Goal: Task Accomplishment & Management: Use online tool/utility

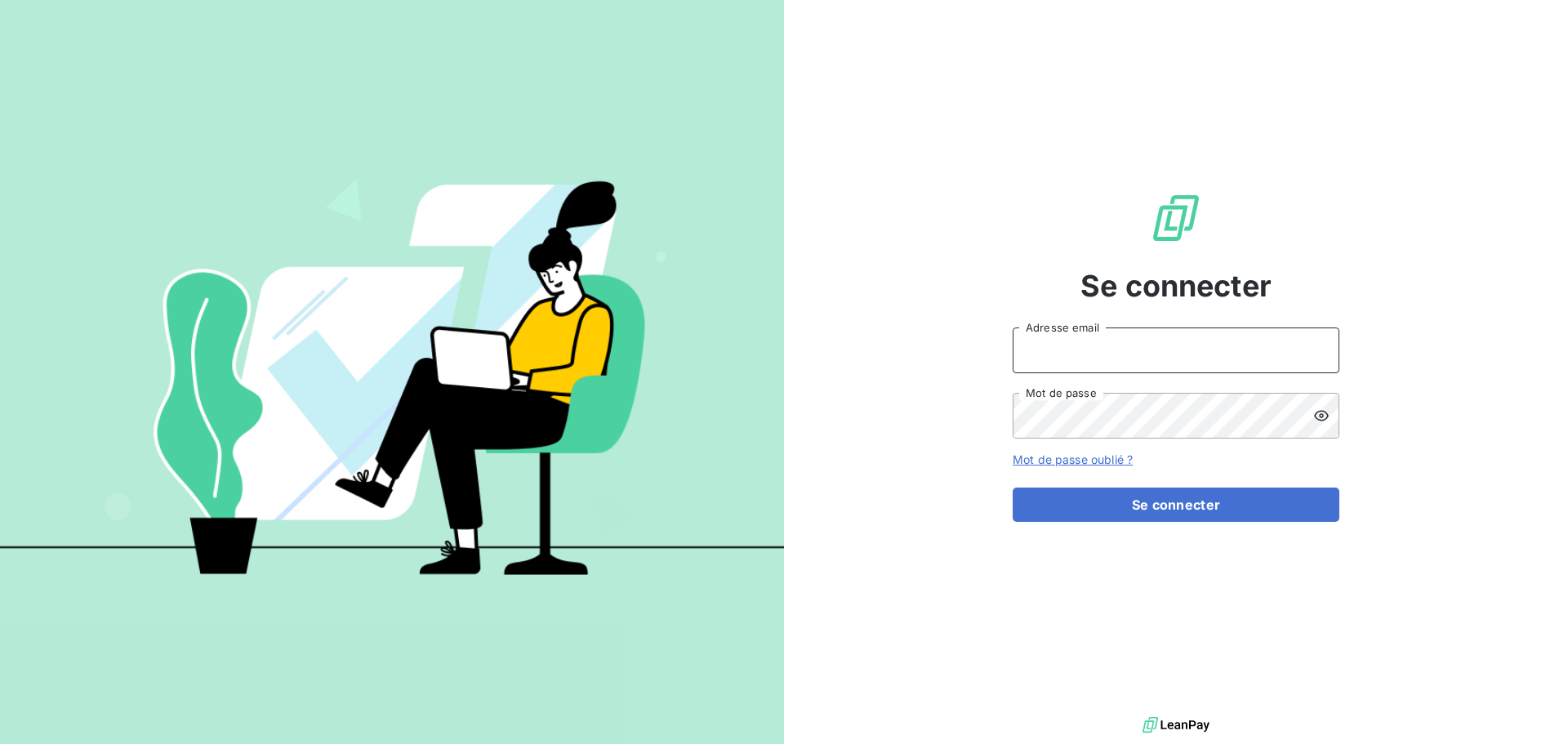
click at [1264, 356] on input "Adresse email" at bounding box center [1176, 350] width 326 height 46
click at [1013, 487] on button "Se connecter" at bounding box center [1176, 505] width 326 height 35
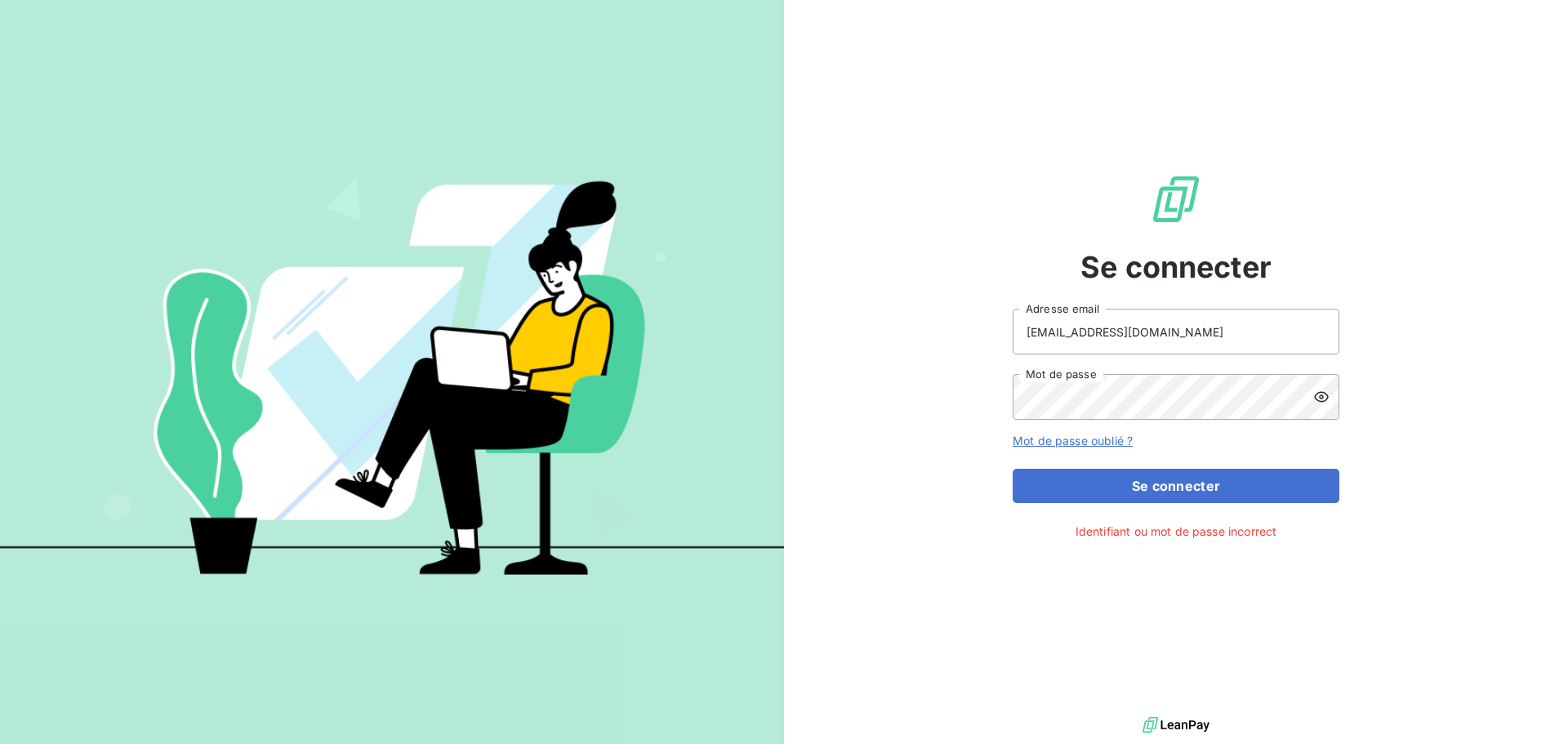
click at [1322, 401] on icon at bounding box center [1321, 398] width 15 height 11
click at [52, 339] on div "Se connecter [EMAIL_ADDRESS][DOMAIN_NAME] Adresse email Mot de passe Mot de pas…" at bounding box center [784, 372] width 1568 height 744
drag, startPoint x: 1243, startPoint y: 333, endPoint x: 443, endPoint y: 293, distance: 801.0
click at [443, 293] on div "Se connecter [EMAIL_ADDRESS][DOMAIN_NAME] Adresse email Mot de passe Mot de pas…" at bounding box center [784, 372] width 1568 height 744
click at [1115, 332] on input "c" at bounding box center [1176, 332] width 326 height 46
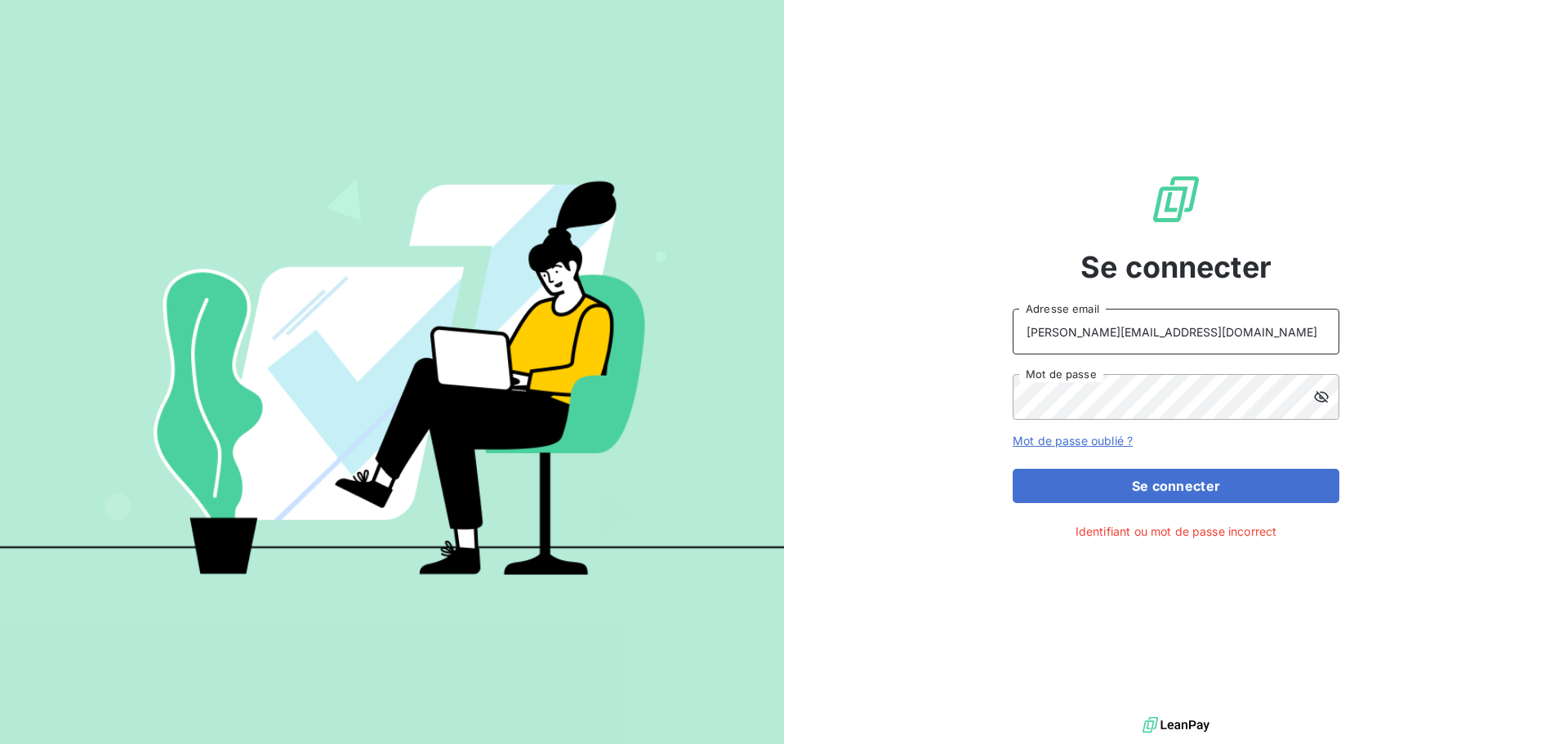
type input "[PERSON_NAME][EMAIL_ADDRESS][DOMAIN_NAME]"
click at [1013, 469] on button "Se connecter" at bounding box center [1176, 486] width 326 height 35
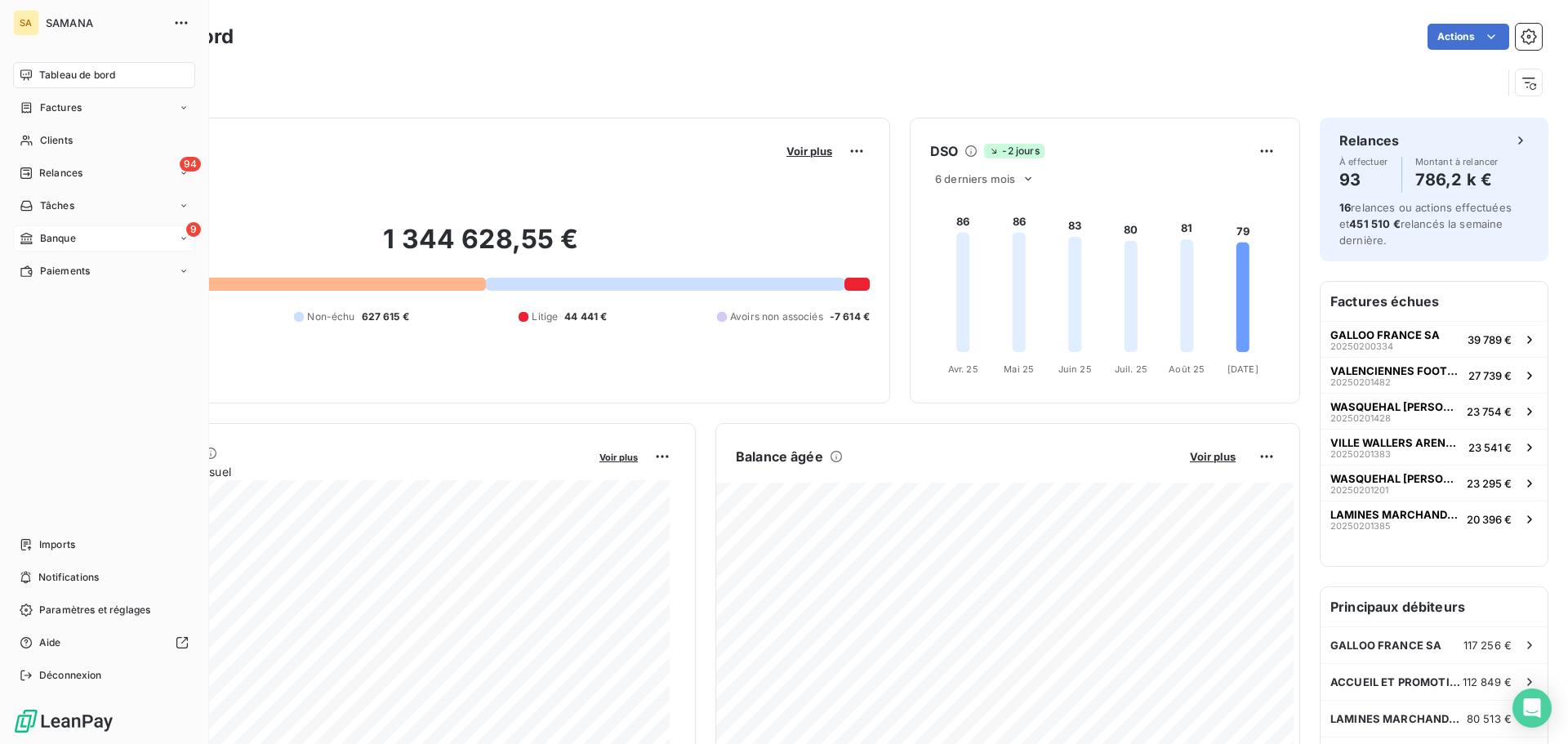
click at [80, 239] on div "9 Banque" at bounding box center [103, 239] width 182 height 27
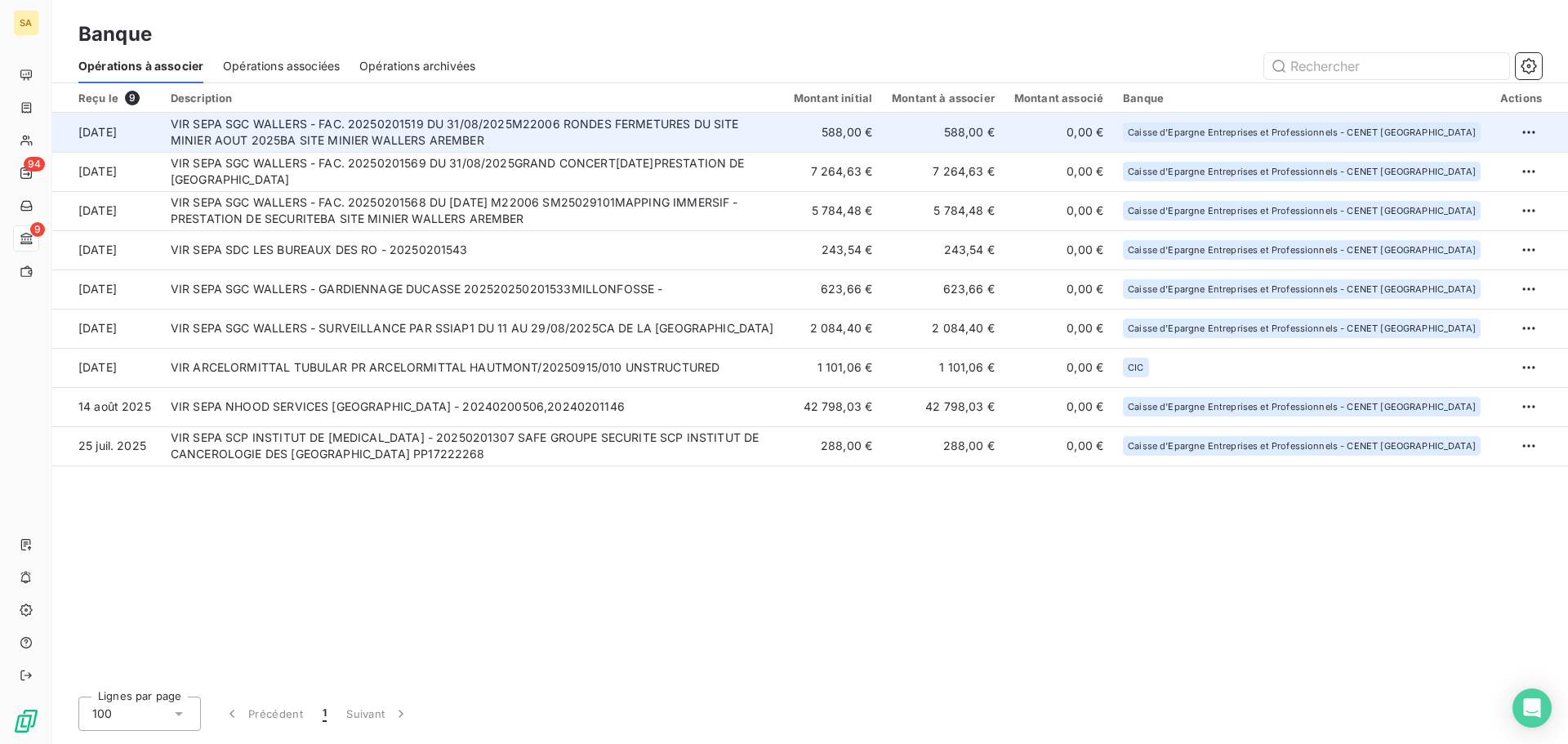
click at [419, 133] on td "VIR SEPA SGC WALLERS - FAC. 20250201519 DU 31/08/2025M22006 RONDES FERMETURES D…" at bounding box center [473, 132] width 624 height 39
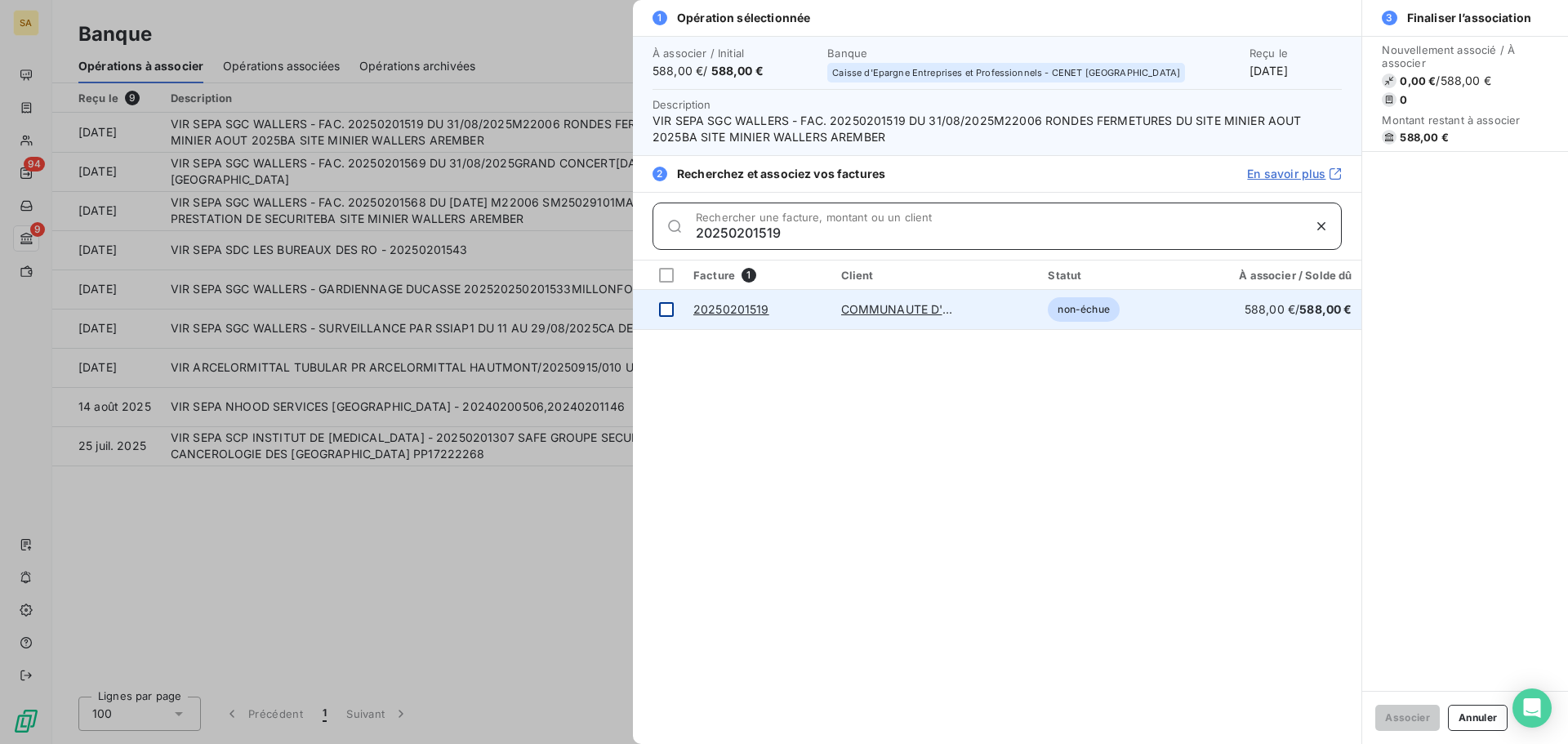
type input "20250201519"
click at [662, 309] on div at bounding box center [667, 310] width 15 height 15
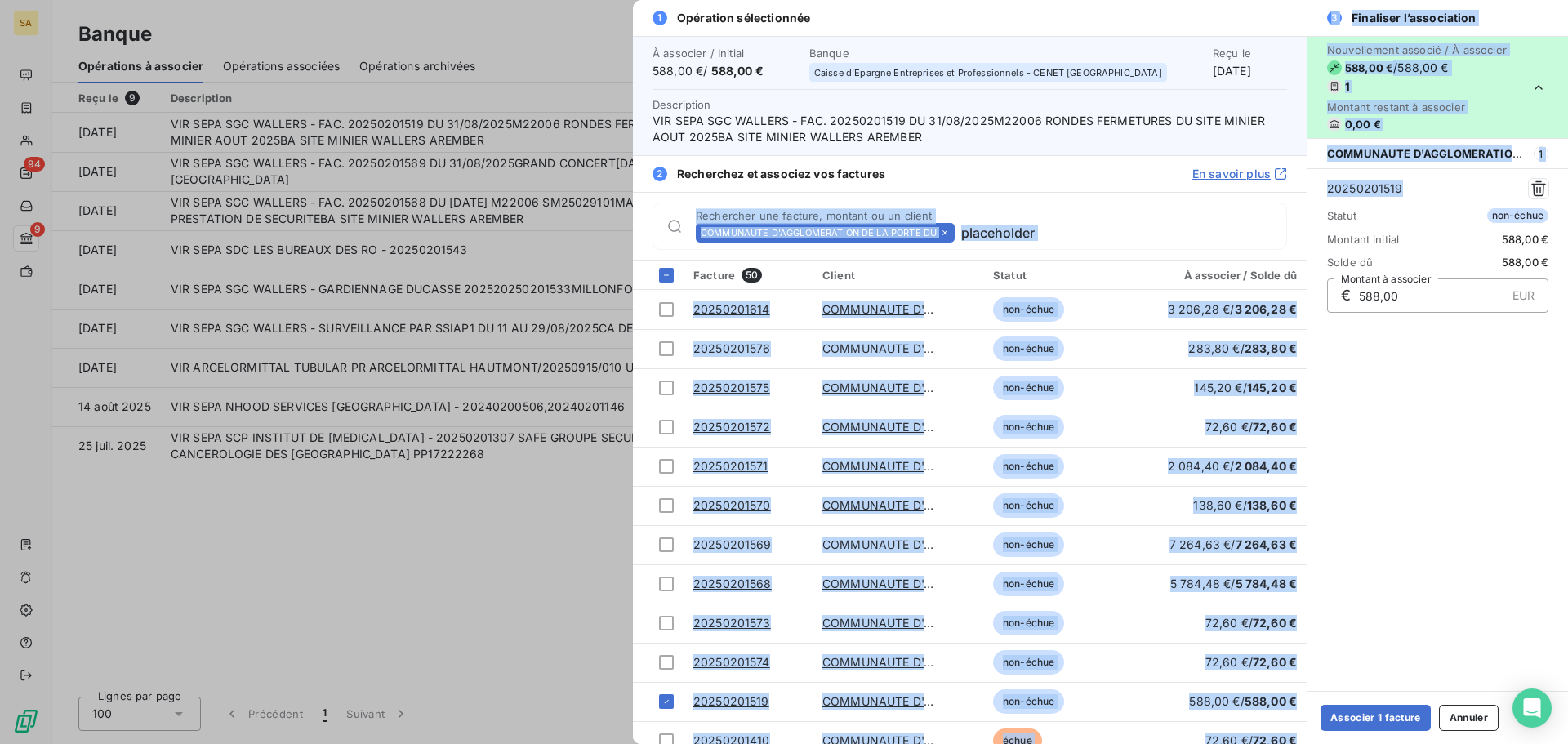
drag, startPoint x: 1419, startPoint y: 190, endPoint x: 1296, endPoint y: 190, distance: 123.0
click at [1296, 190] on div "1 Opération sélectionnée À associer / Initial 588,00 € / 588,00 € Banque Caisse…" at bounding box center [1100, 372] width 935 height 744
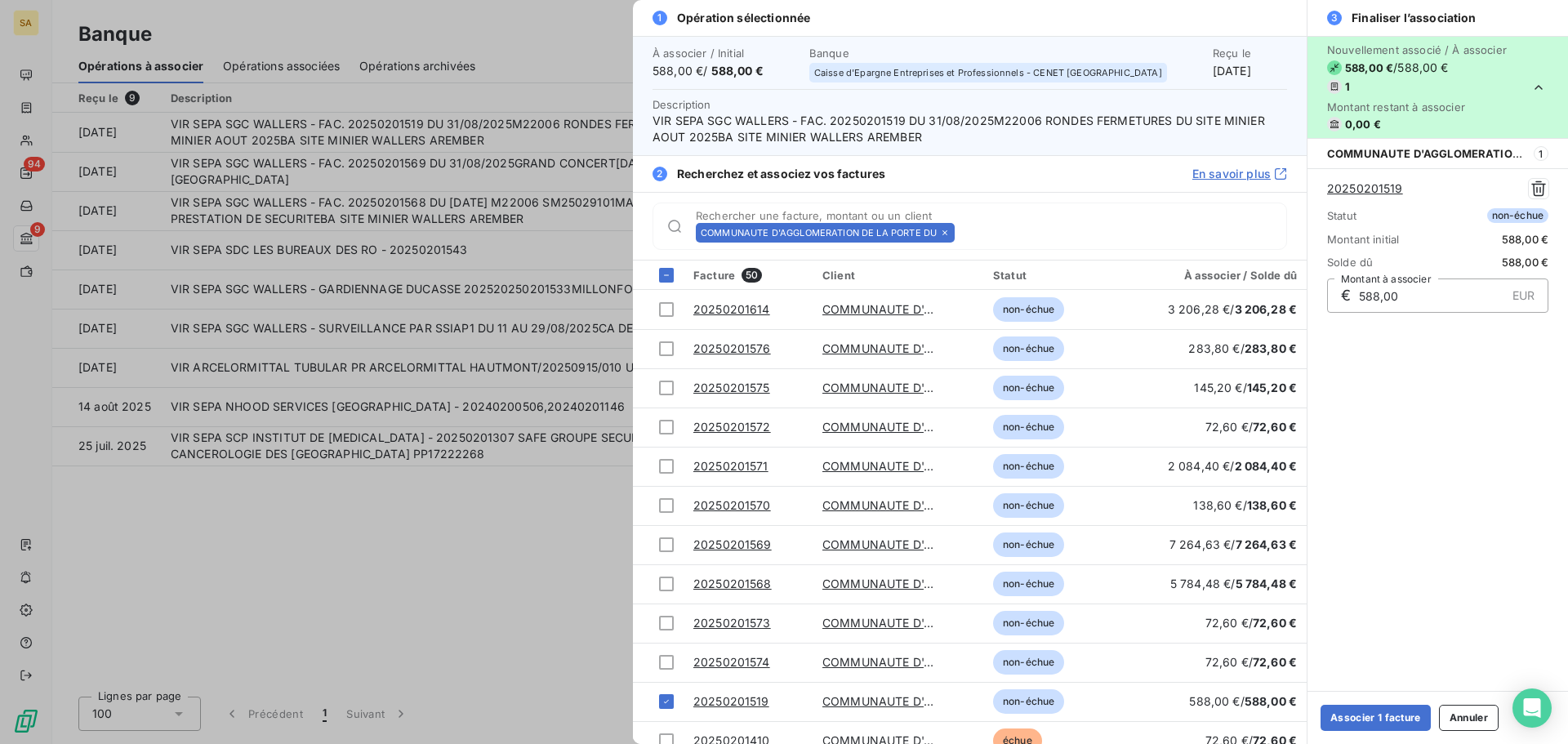
drag, startPoint x: 1520, startPoint y: 436, endPoint x: 1494, endPoint y: 382, distance: 59.9
click at [1520, 435] on div "Nouvellement associé / À associer 588,00 € / 588,00 € 1 Montant restant à assoc…" at bounding box center [1437, 363] width 261 height 654
drag, startPoint x: 1416, startPoint y: 188, endPoint x: 1320, endPoint y: 186, distance: 96.0
click at [1320, 186] on div "20250201519 Statut non-échue Montant initial 588,00 € Solde dû 588,00 € € 588,0…" at bounding box center [1437, 245] width 261 height 154
copy link "20250201519"
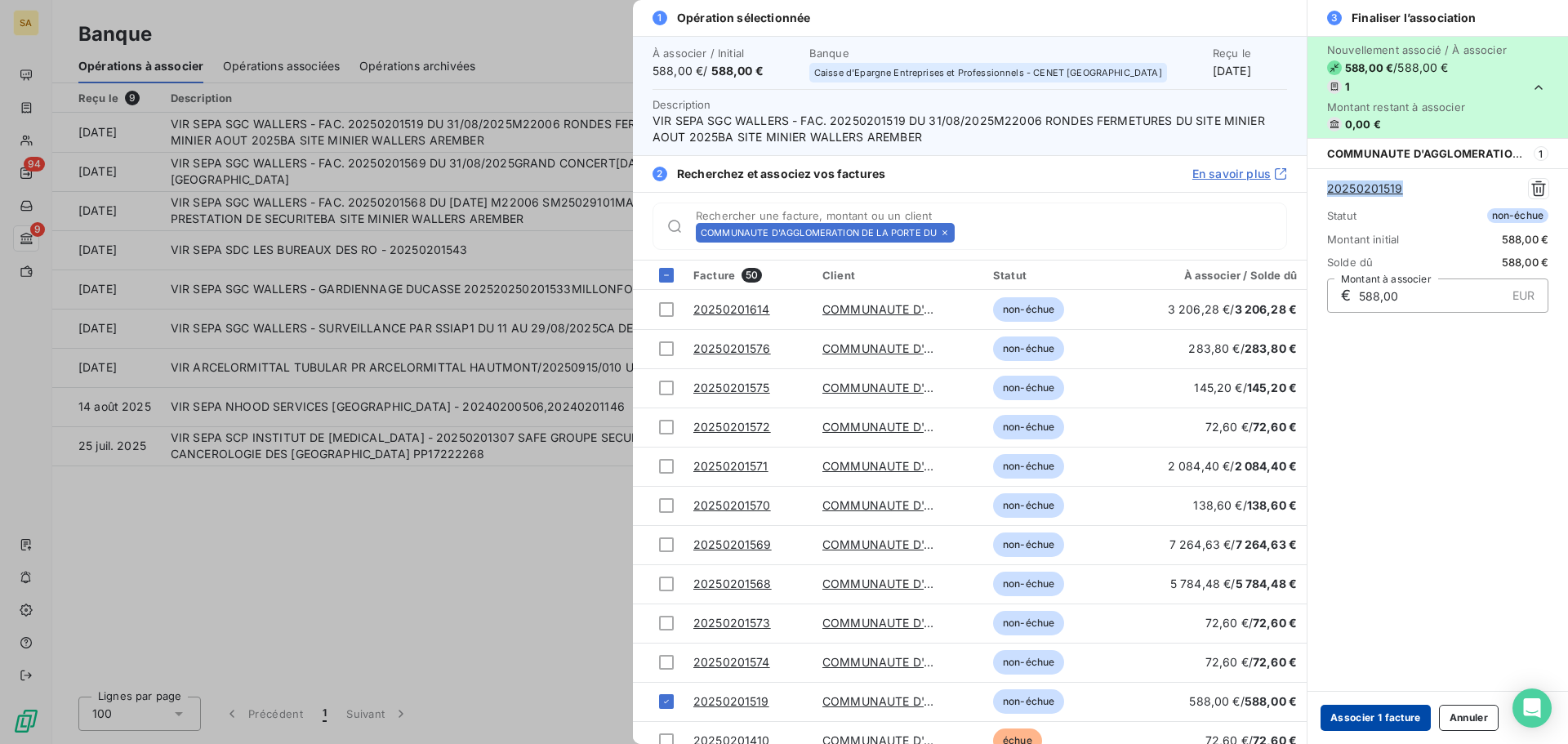
click at [1360, 719] on button "Associer 1 facture" at bounding box center [1375, 717] width 111 height 27
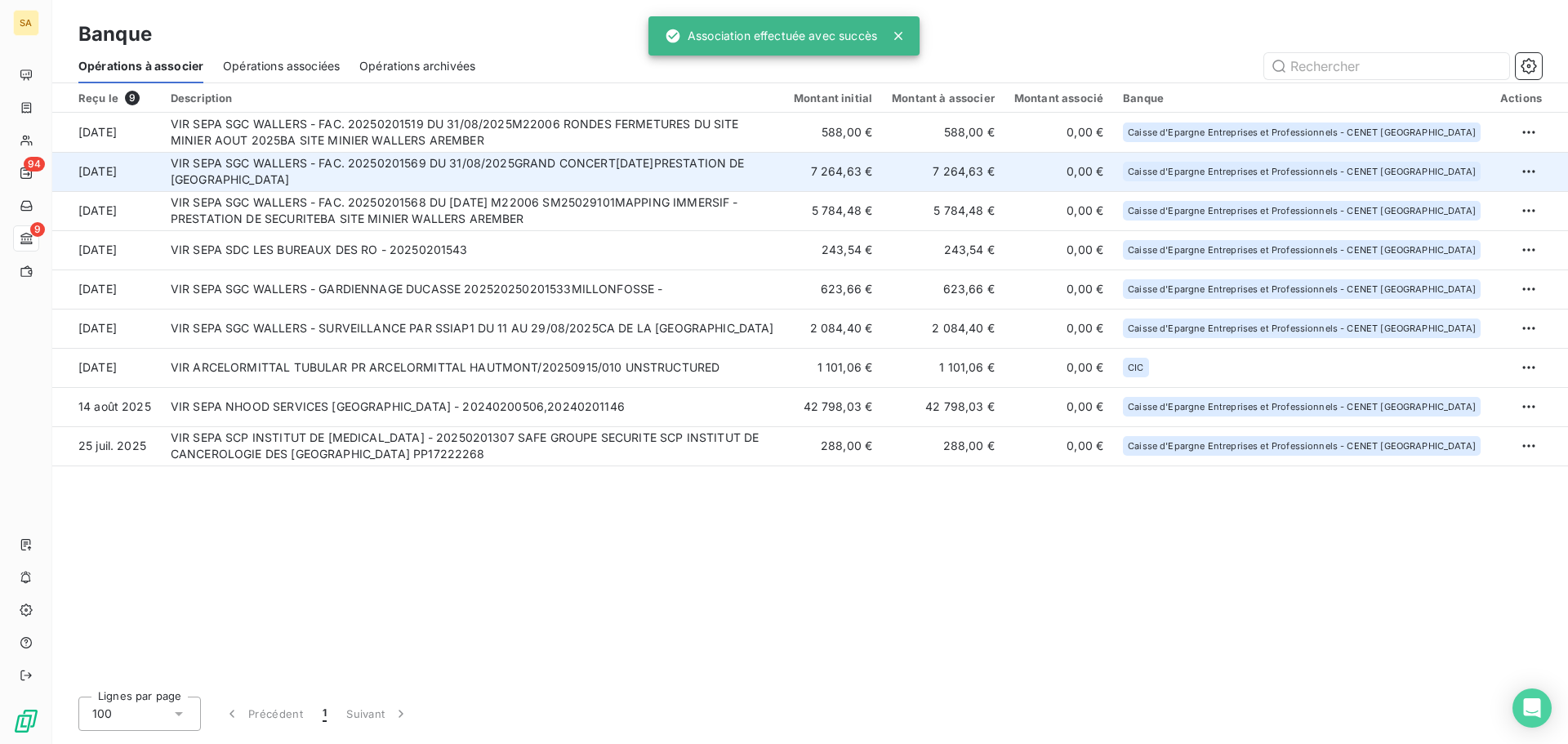
click at [337, 163] on td "VIR SEPA SGC WALLERS - FAC. 20250201569 DU 31/08/2025GRAND CONCERT[DATE]PRESTAT…" at bounding box center [473, 171] width 624 height 39
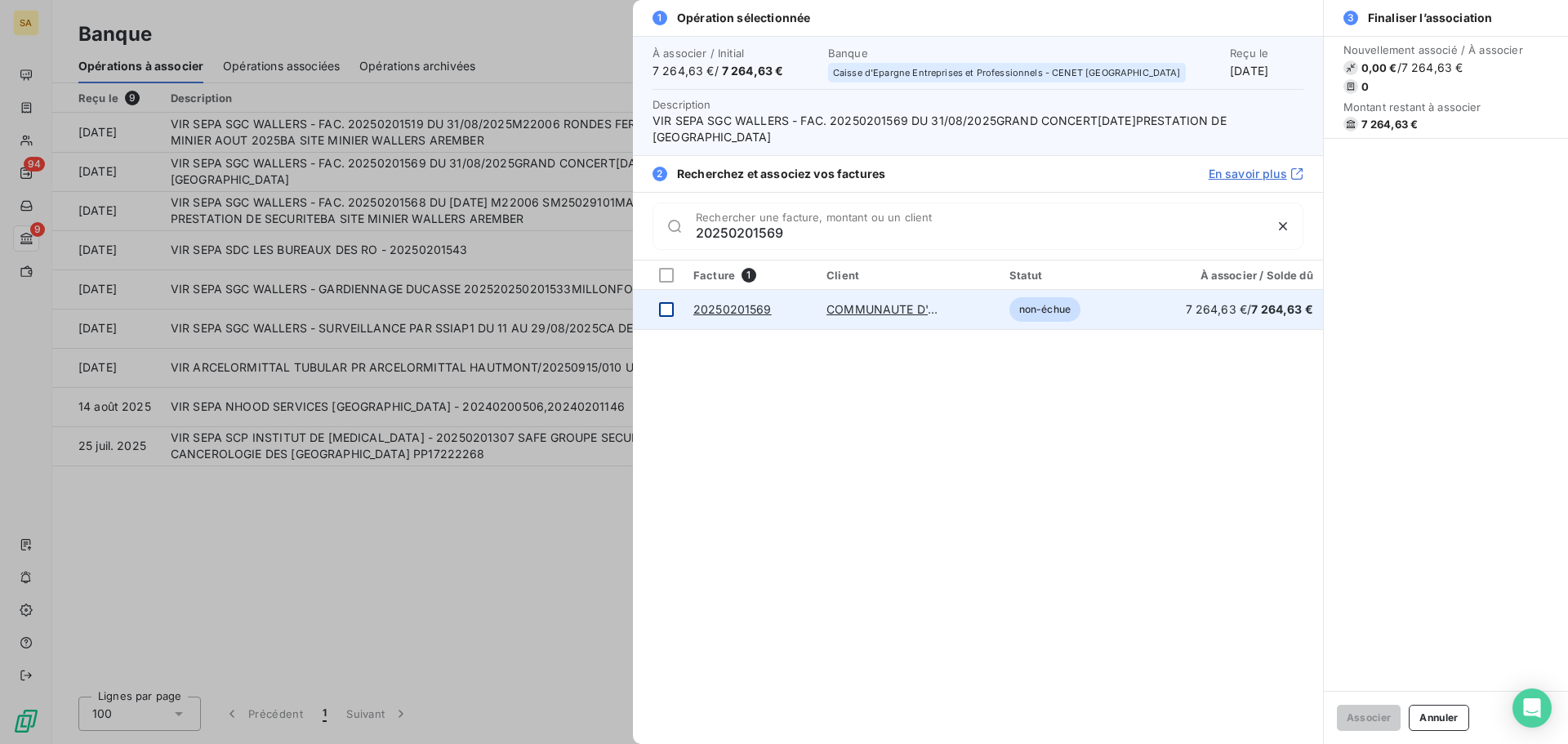
type input "20250201569"
click at [663, 308] on div at bounding box center [667, 310] width 15 height 15
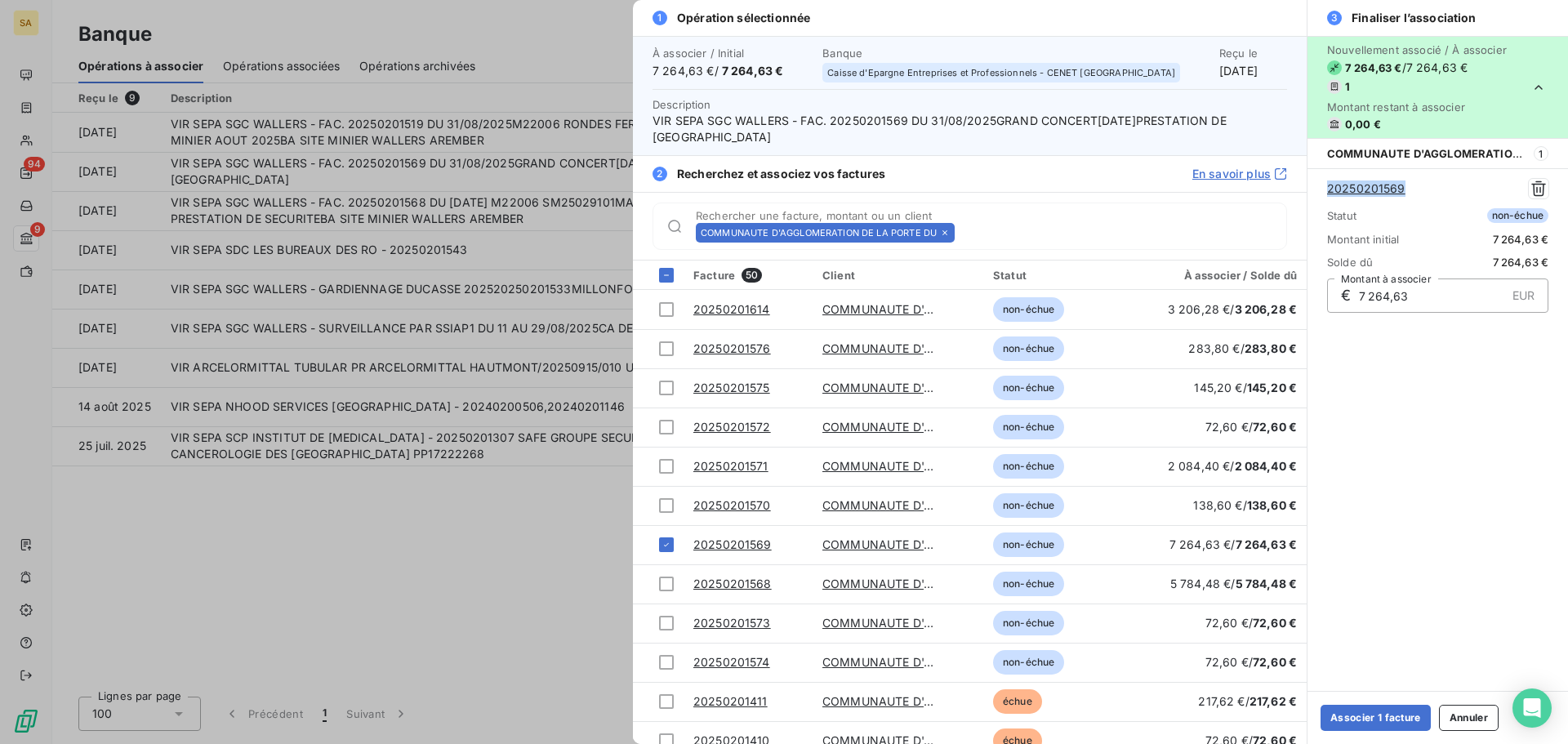
drag, startPoint x: 1419, startPoint y: 188, endPoint x: 1321, endPoint y: 187, distance: 98.0
click at [1321, 187] on div "20250201569 Statut non-échue Montant initial 7 264,63 € Solde dû 7 264,63 € € 7…" at bounding box center [1437, 245] width 261 height 154
copy link "20250201569"
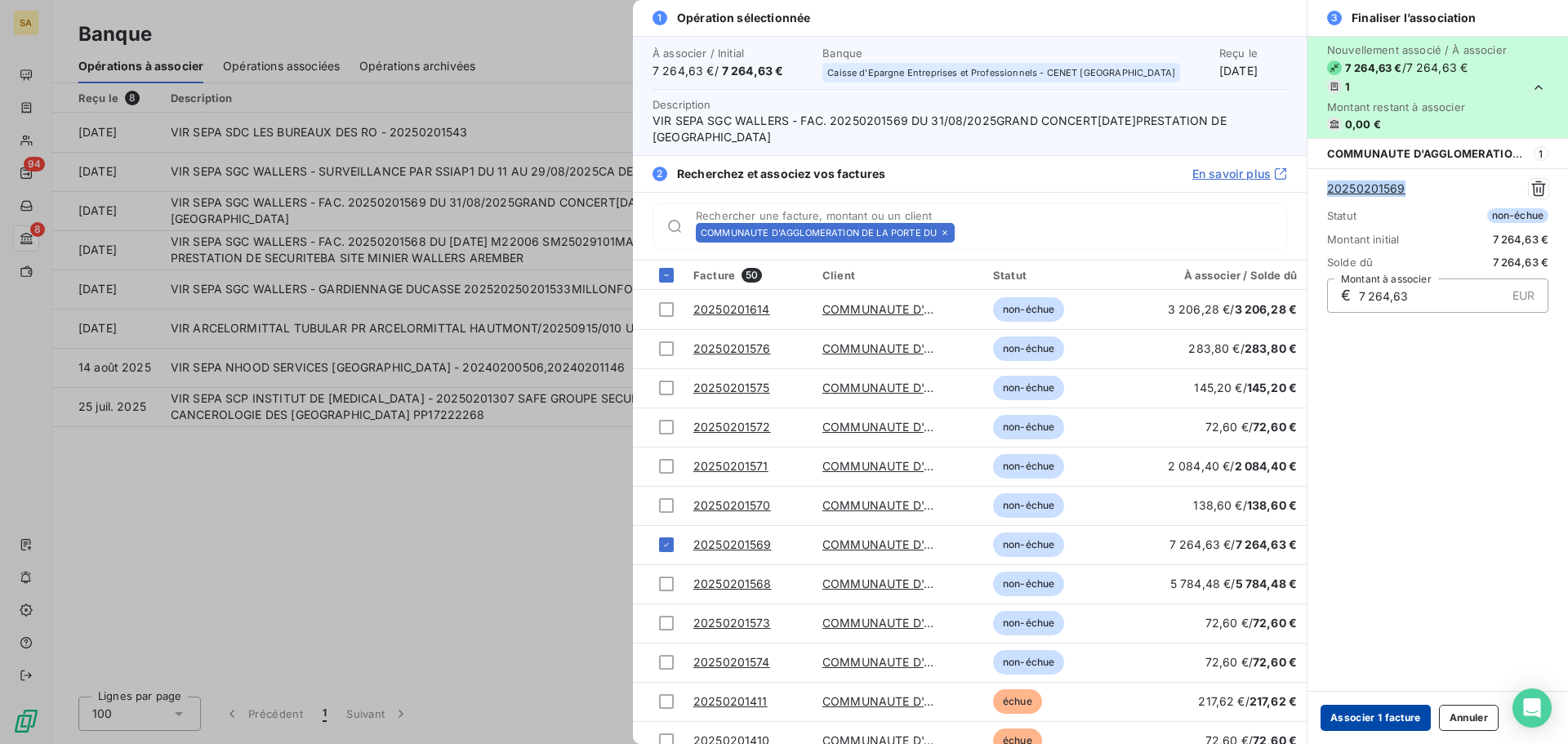
click at [1418, 715] on button "Associer 1 facture" at bounding box center [1375, 717] width 111 height 27
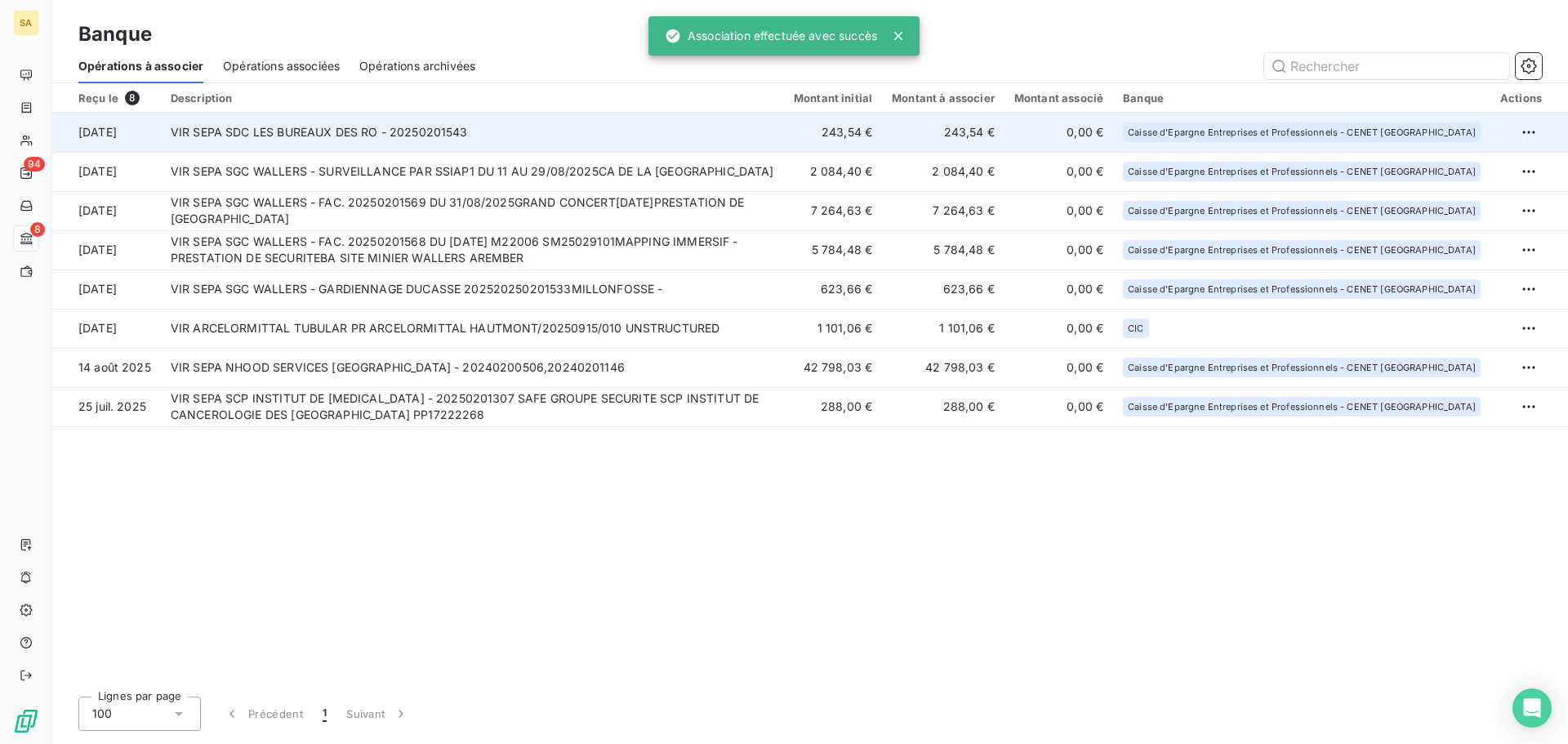
click at [219, 119] on td "VIR SEPA SDC LES BUREAUX DES RO - 20250201543" at bounding box center [473, 132] width 624 height 39
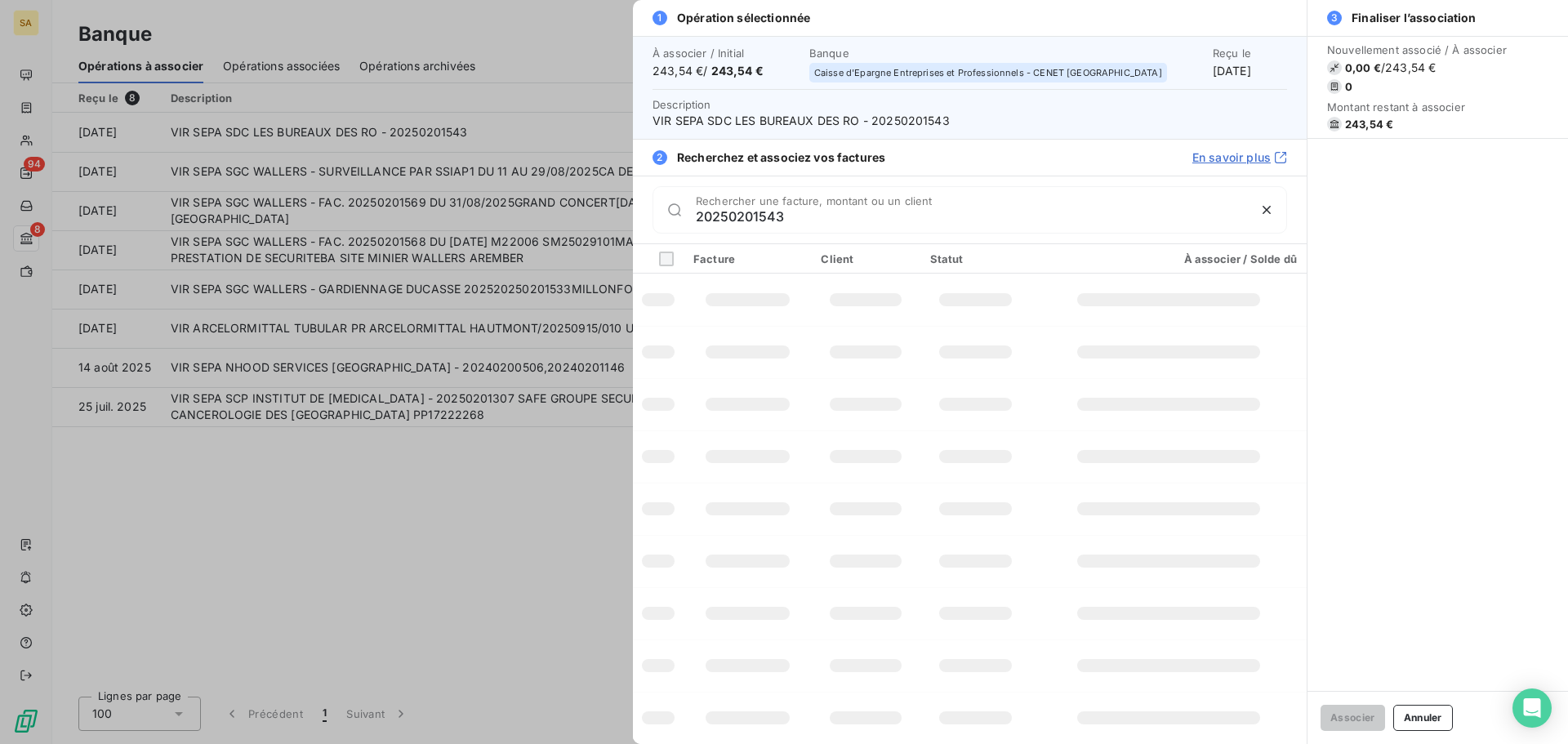
type input "20250201543"
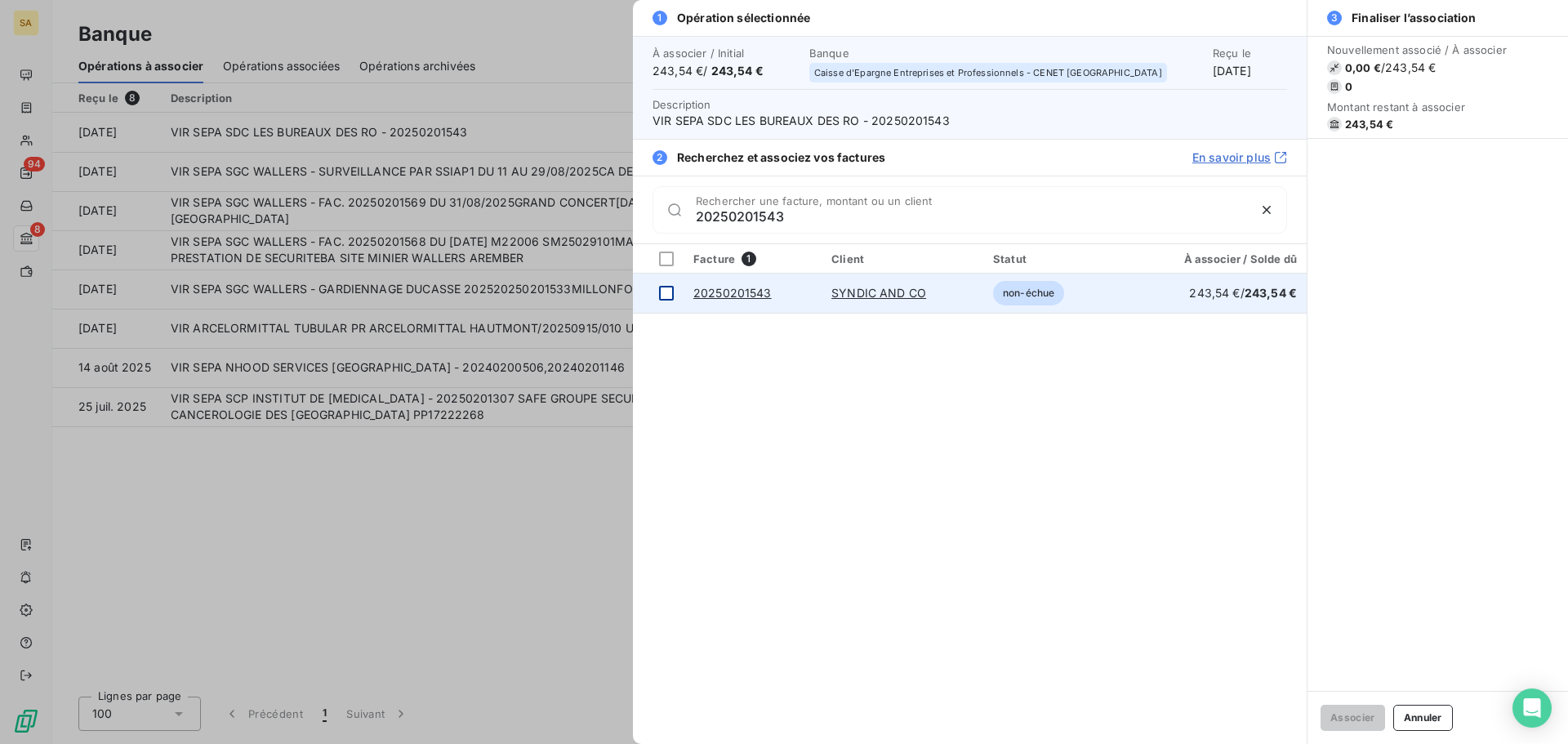
click at [669, 292] on div at bounding box center [667, 293] width 15 height 15
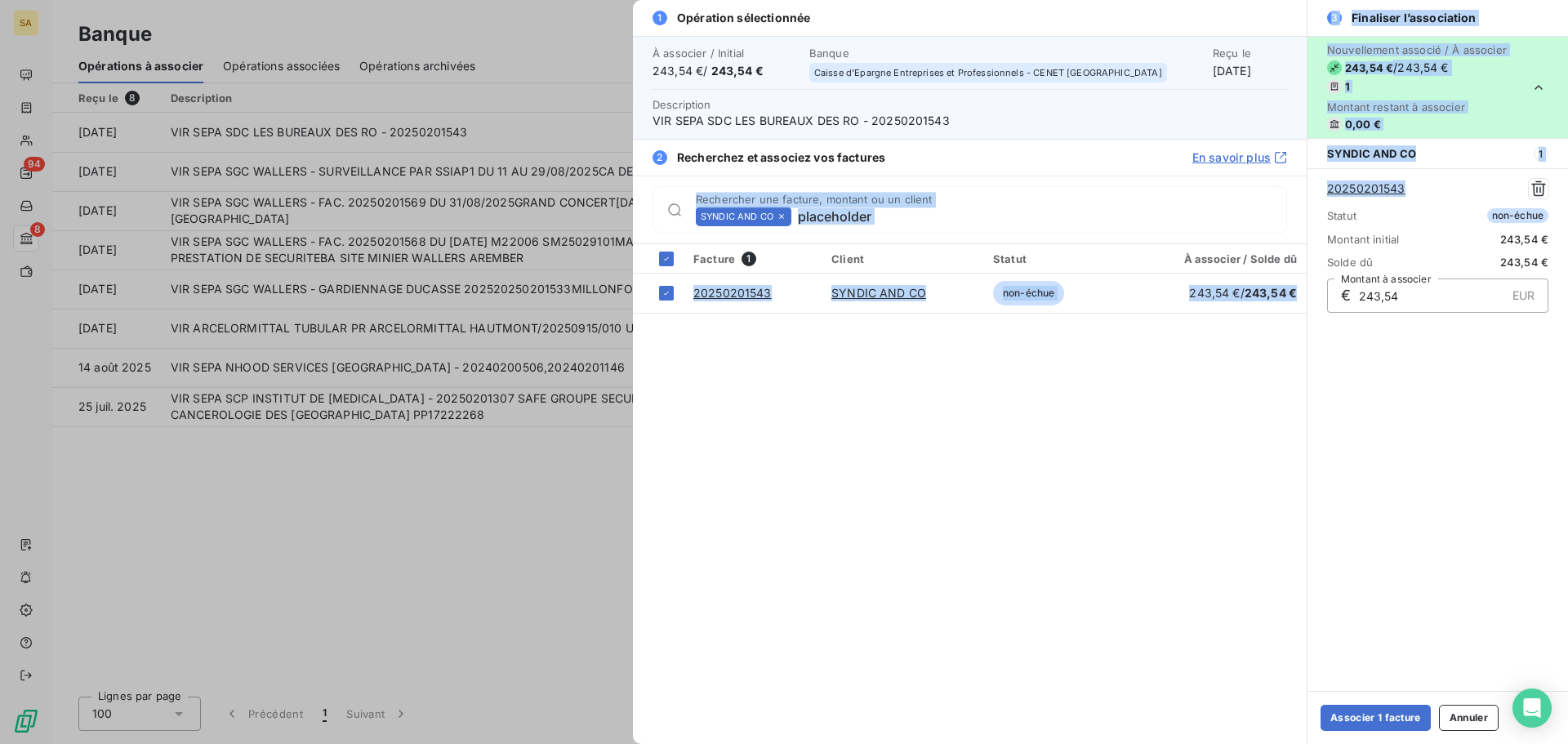
drag, startPoint x: 1428, startPoint y: 192, endPoint x: 1289, endPoint y: 188, distance: 139.1
click at [1289, 188] on div "1 Opération sélectionnée À associer / Initial 243,54 € / 243,54 € Banque Caisse…" at bounding box center [1100, 372] width 935 height 744
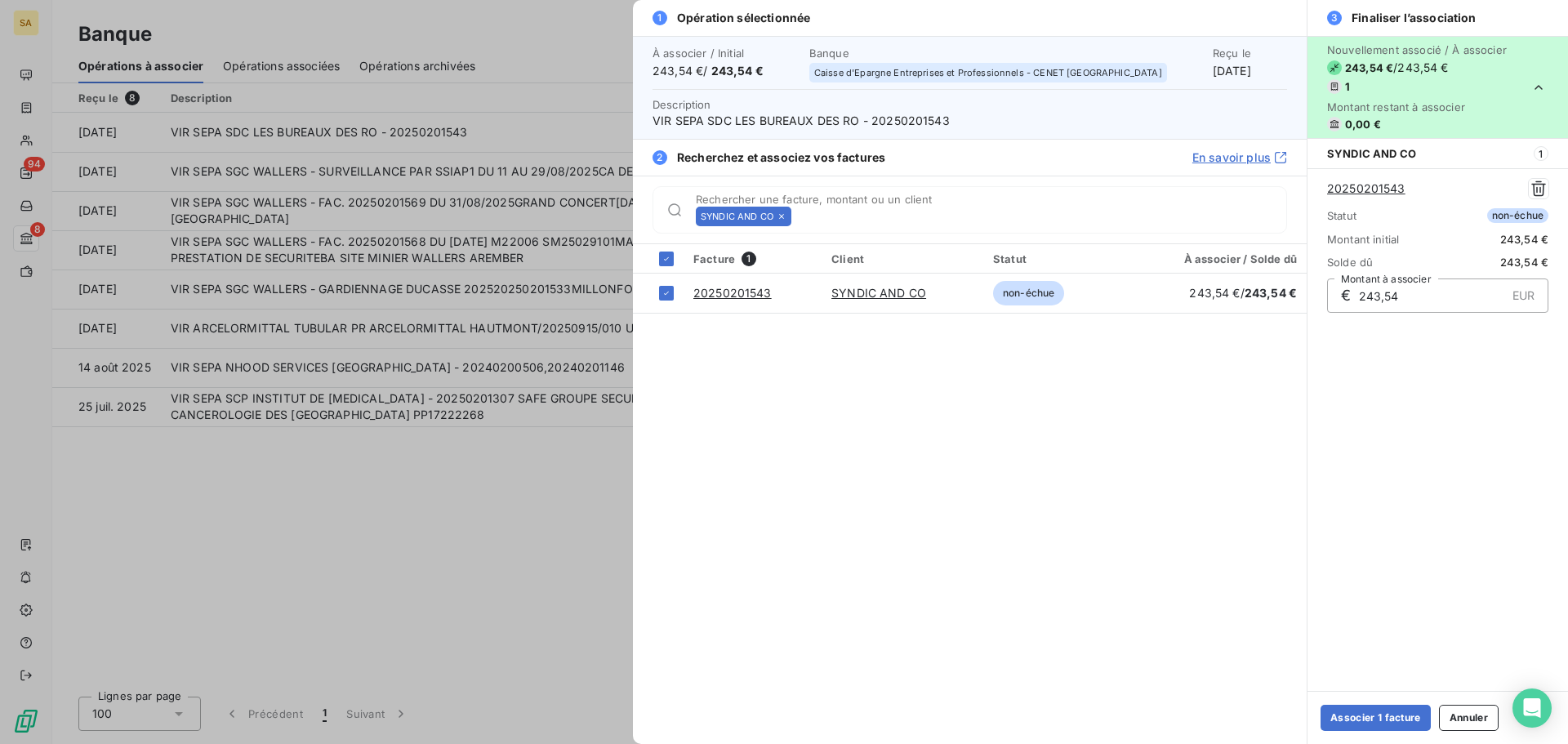
click at [1456, 471] on div "Nouvellement associé / À associer 243,54 € / 243,54 € 1 Montant restant à assoc…" at bounding box center [1437, 363] width 261 height 654
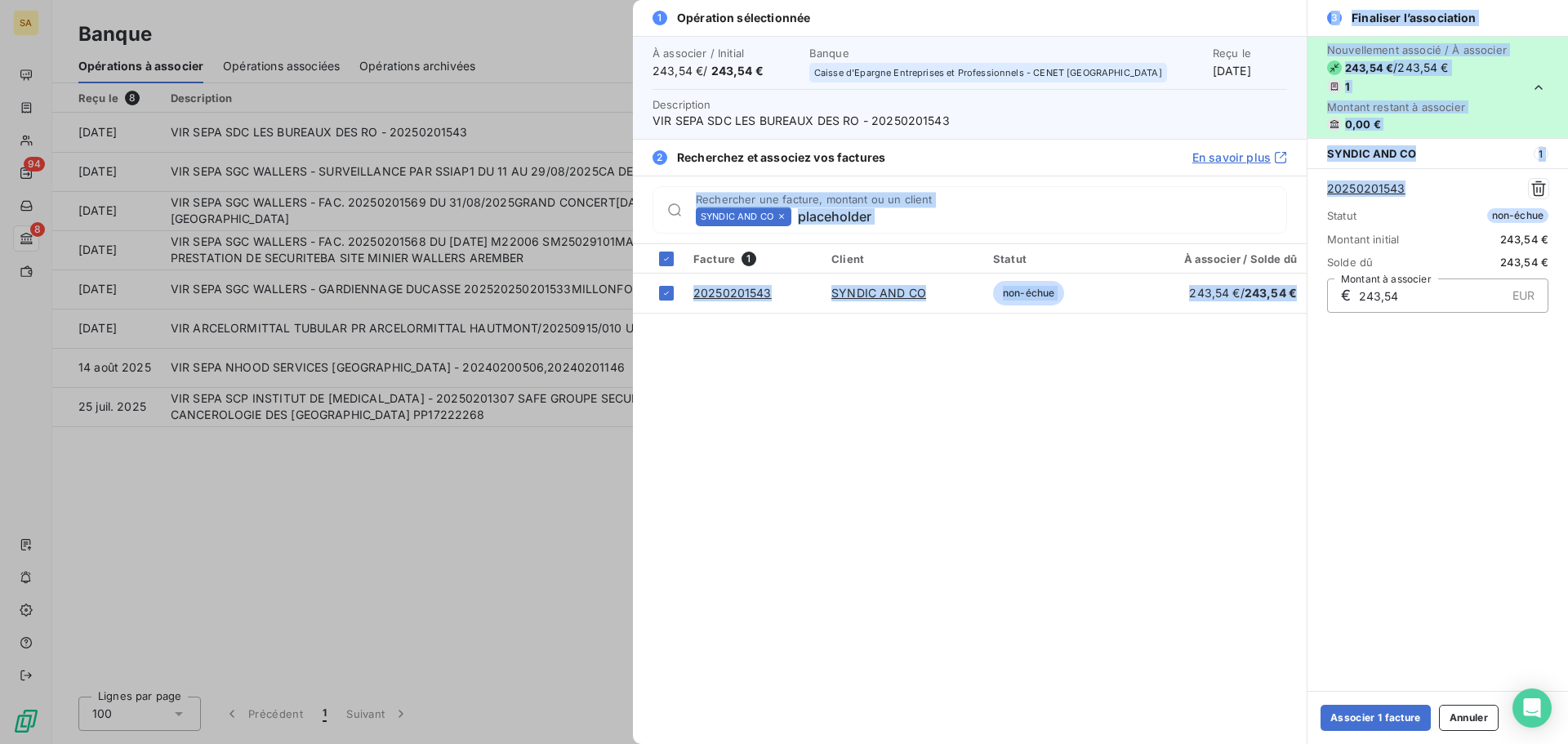
drag, startPoint x: 1413, startPoint y: 187, endPoint x: 1292, endPoint y: 186, distance: 121.0
click at [1292, 186] on div "1 Opération sélectionnée À associer / Initial 243,54 € / 243,54 € Banque Caisse…" at bounding box center [1100, 372] width 935 height 744
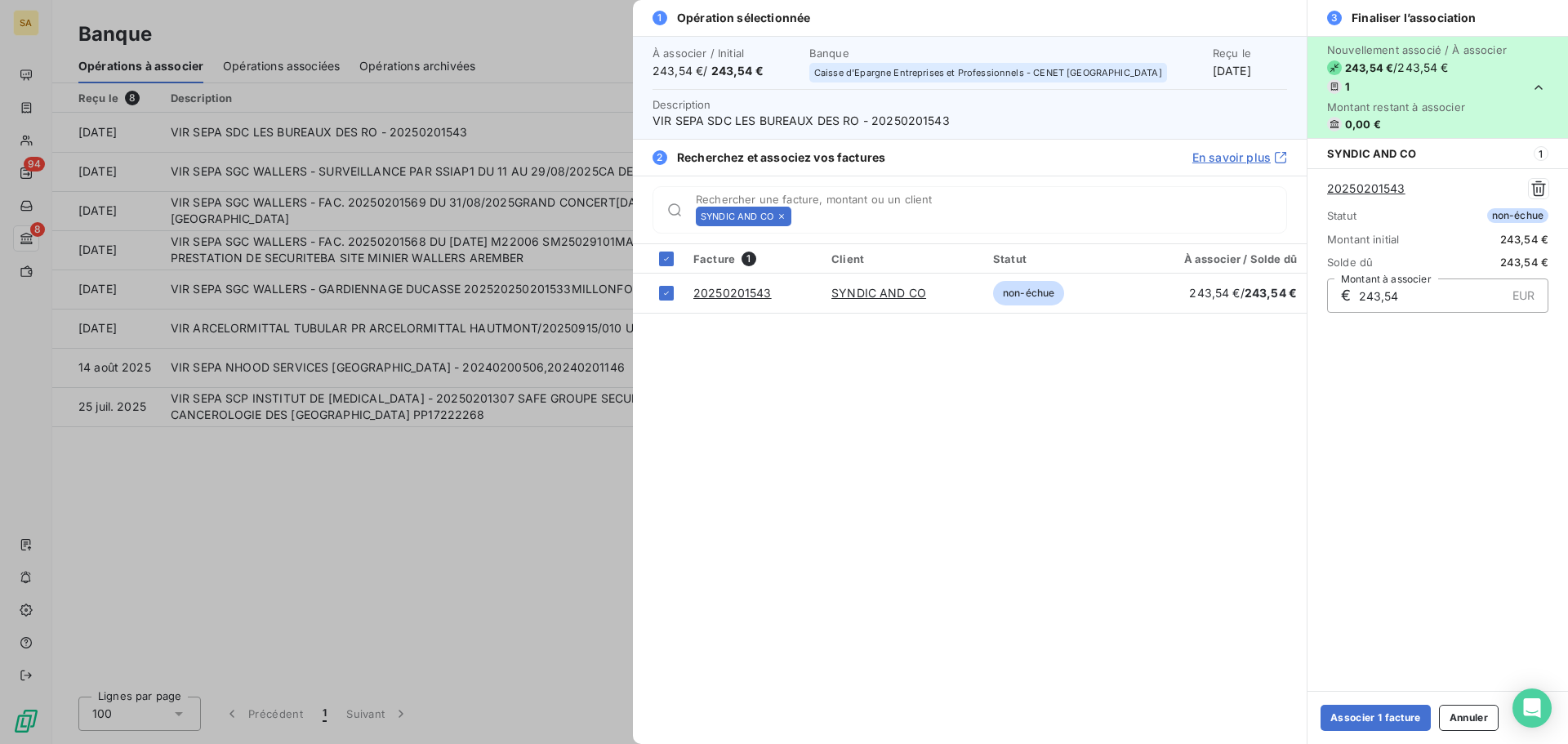
click at [1450, 384] on div "Nouvellement associé / À associer 243,54 € / 243,54 € 1 Montant restant à assoc…" at bounding box center [1437, 363] width 261 height 654
drag, startPoint x: 1403, startPoint y: 184, endPoint x: 1326, endPoint y: 187, distance: 77.1
click at [1326, 187] on div "20250201543 Statut non-échue Montant initial 243,54 € Solde dû 243,54 € € 243,5…" at bounding box center [1437, 245] width 261 height 154
copy link "20250201543"
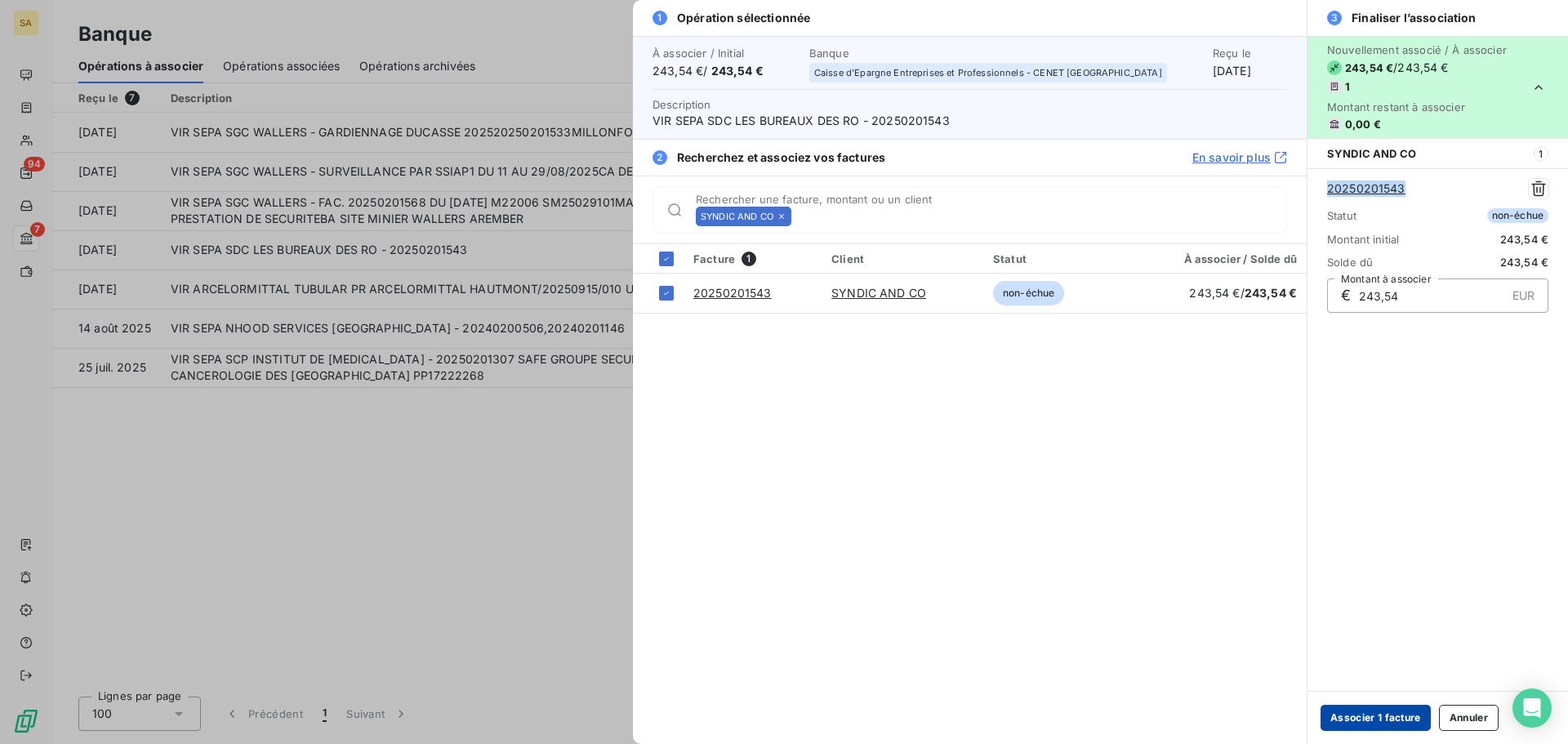
click at [1347, 707] on button "Associer 1 facture" at bounding box center [1375, 717] width 111 height 27
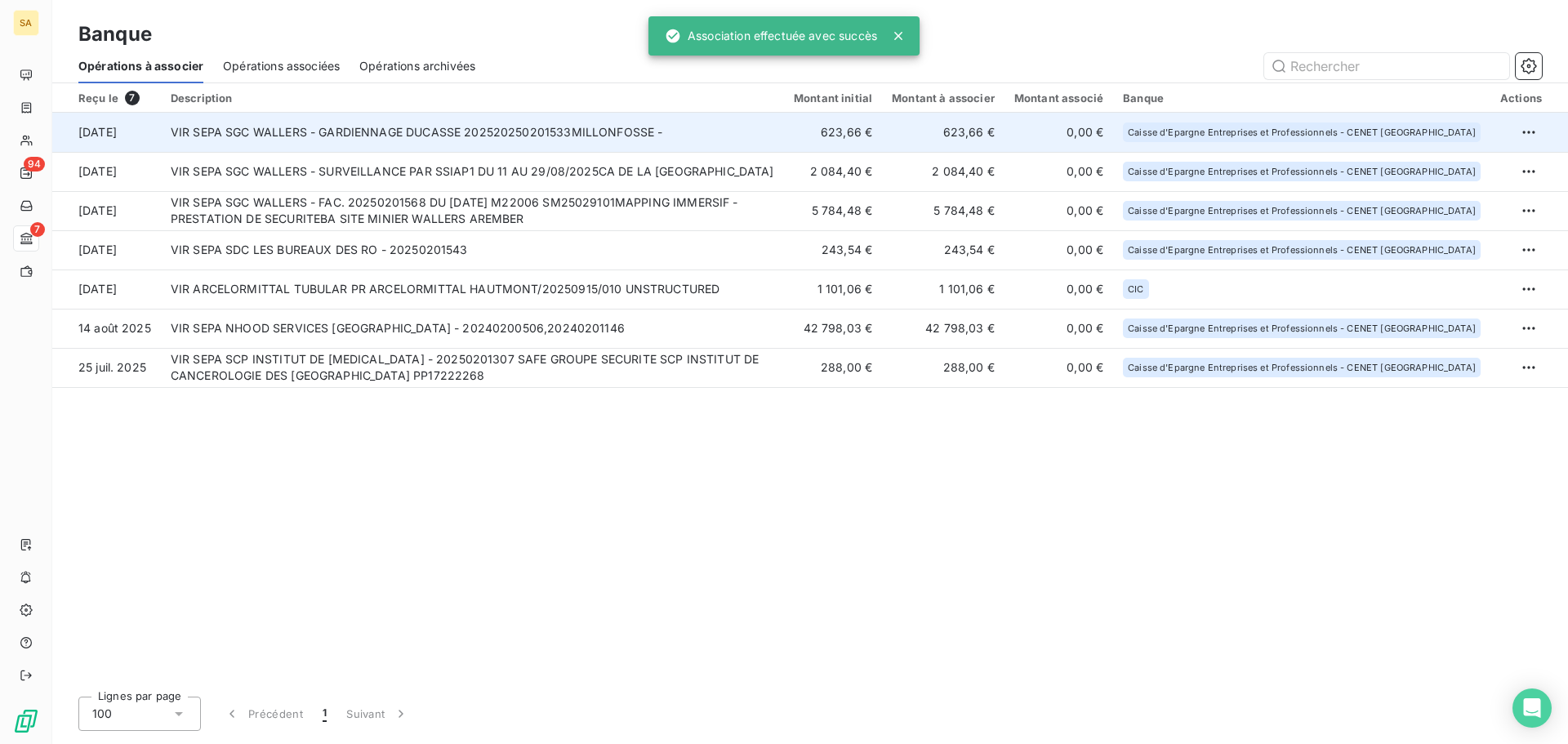
click at [500, 128] on td "VIR SEPA SGC WALLERS - GARDIENNAGE DUCASSE 202520250201533MILLONFOSSE -" at bounding box center [473, 132] width 624 height 39
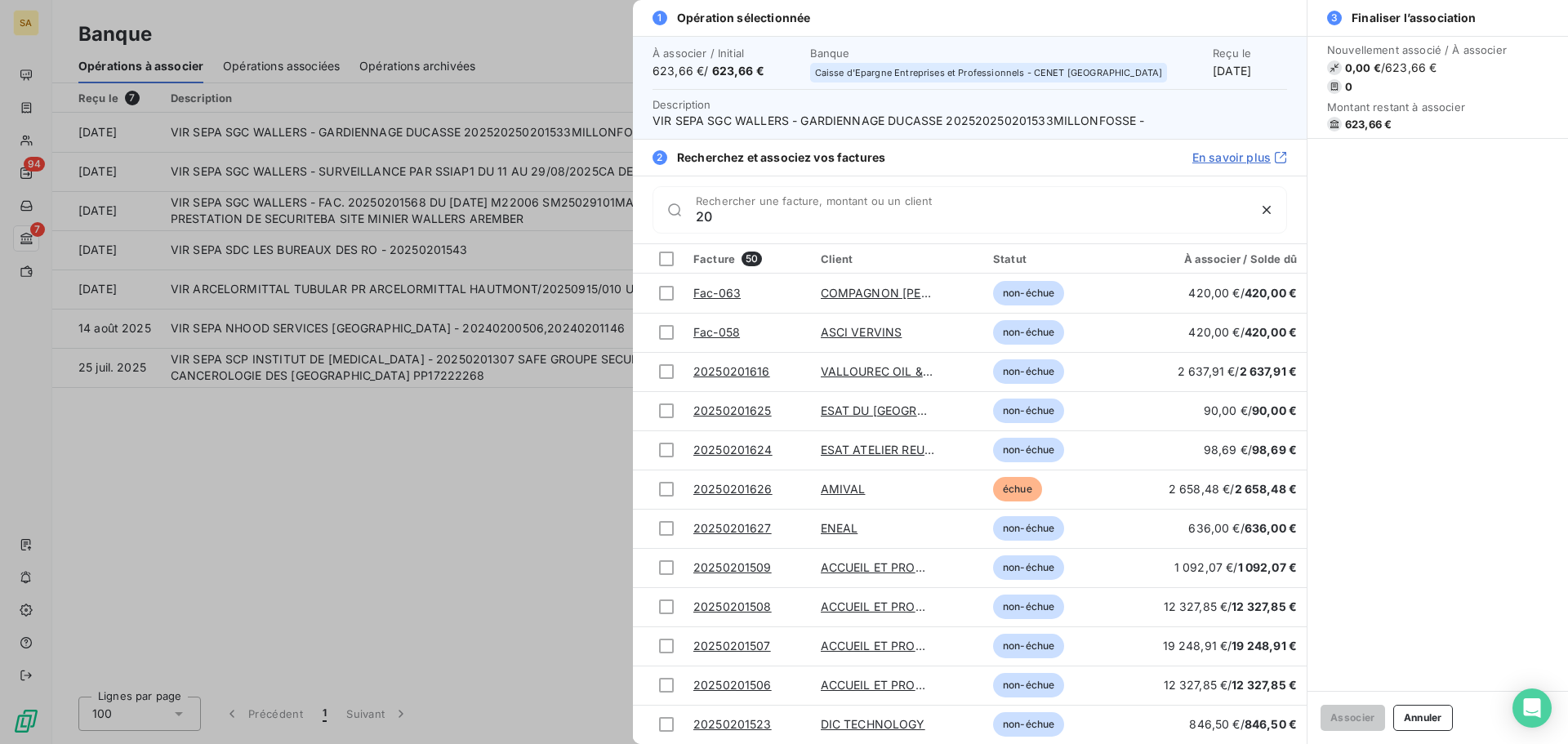
type input "2"
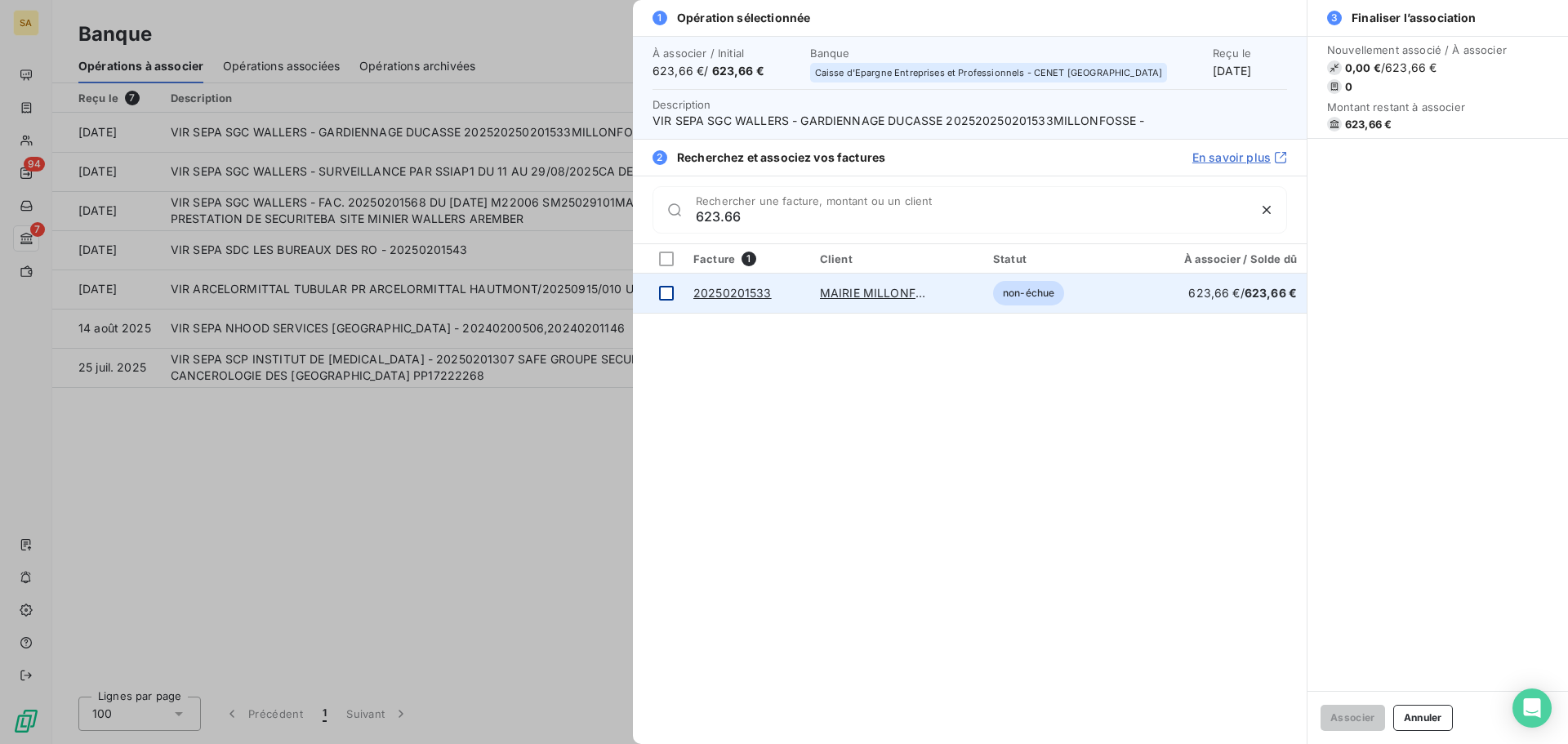
type input "623.66"
click at [667, 294] on div at bounding box center [667, 293] width 15 height 15
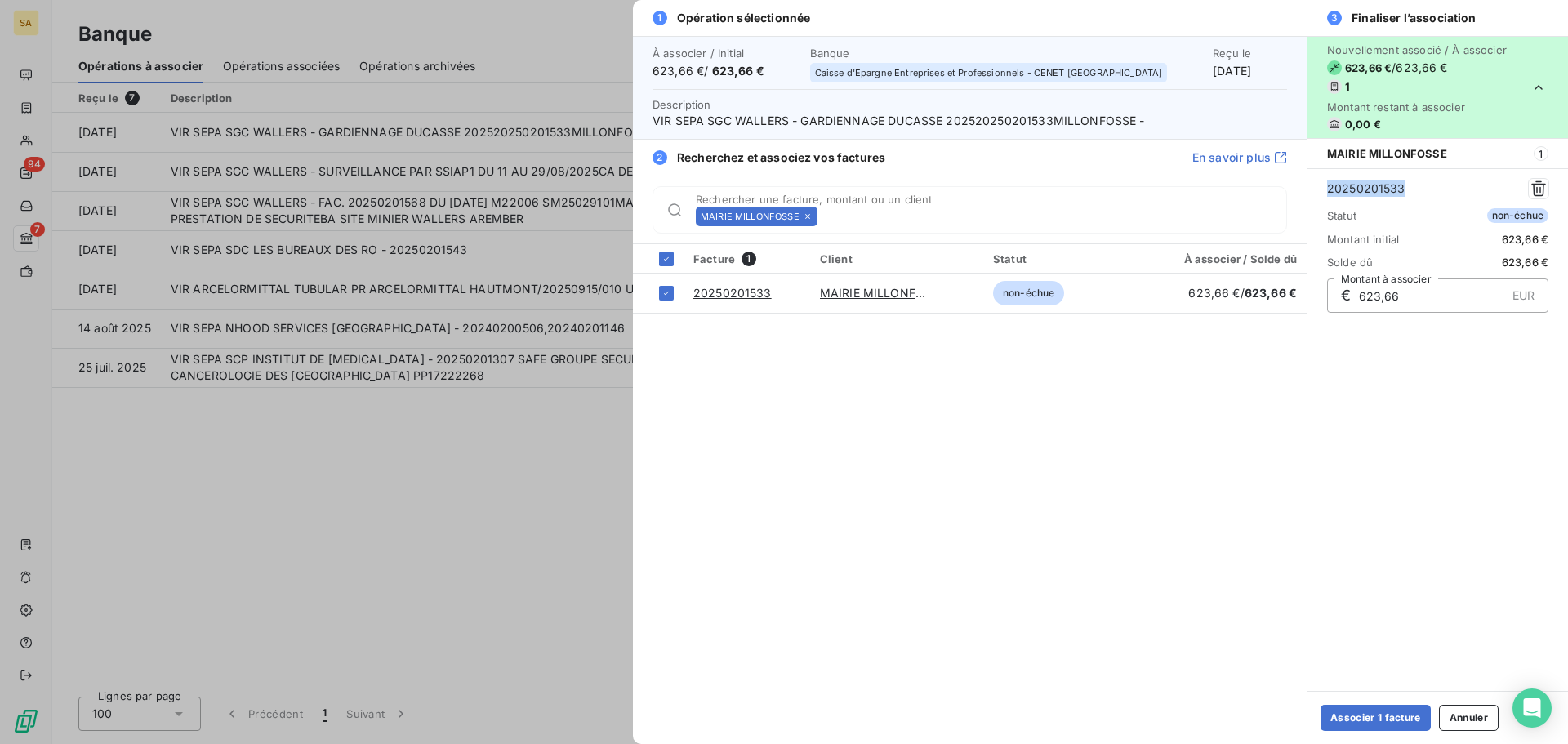
drag, startPoint x: 1438, startPoint y: 188, endPoint x: 1344, endPoint y: 294, distance: 141.7
click at [1312, 192] on div "20250201533 Statut non-échue Montant initial 623,66 € Solde dû 623,66 € € 623,6…" at bounding box center [1437, 245] width 261 height 154
copy link "20250201533"
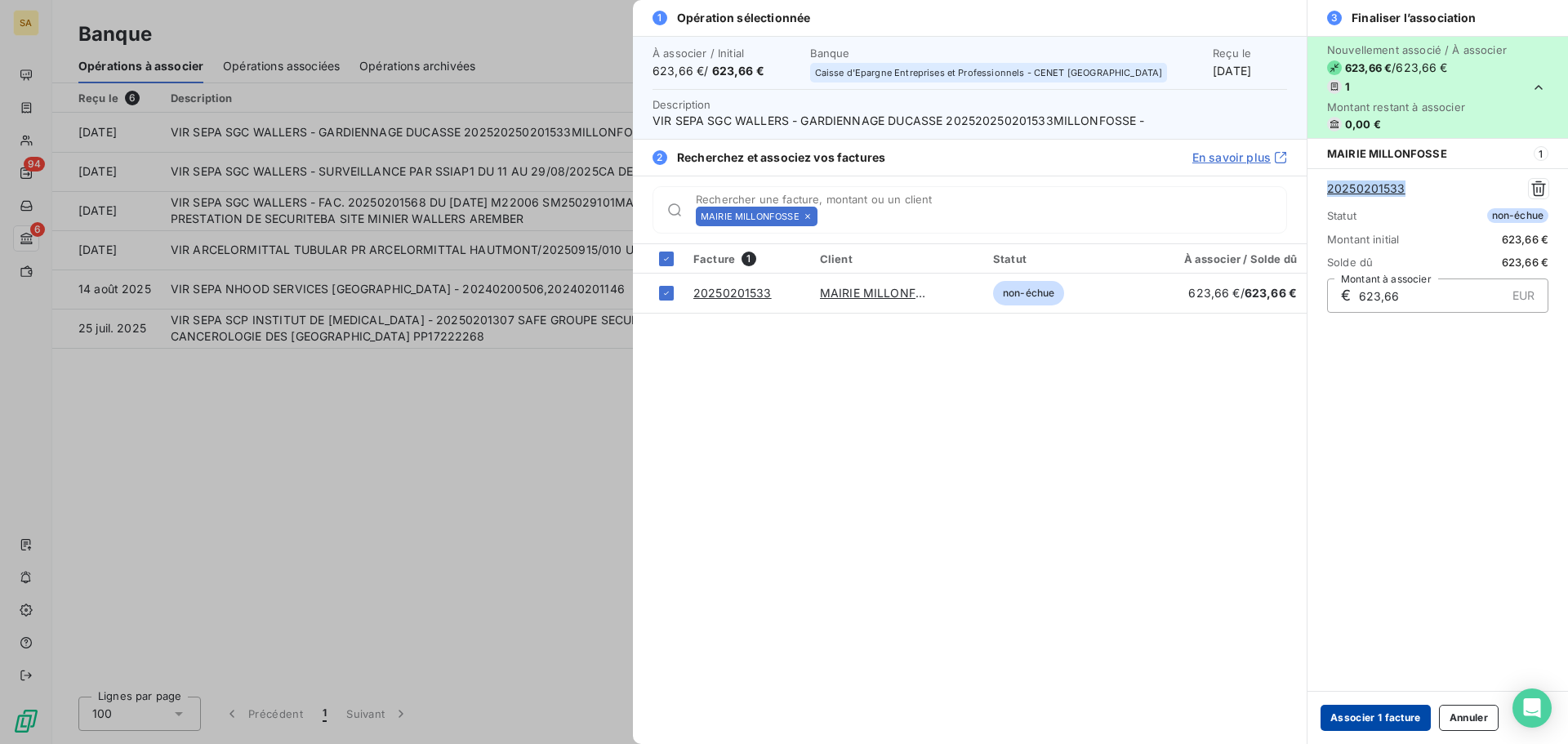
click at [1340, 721] on button "Associer 1 facture" at bounding box center [1375, 717] width 111 height 27
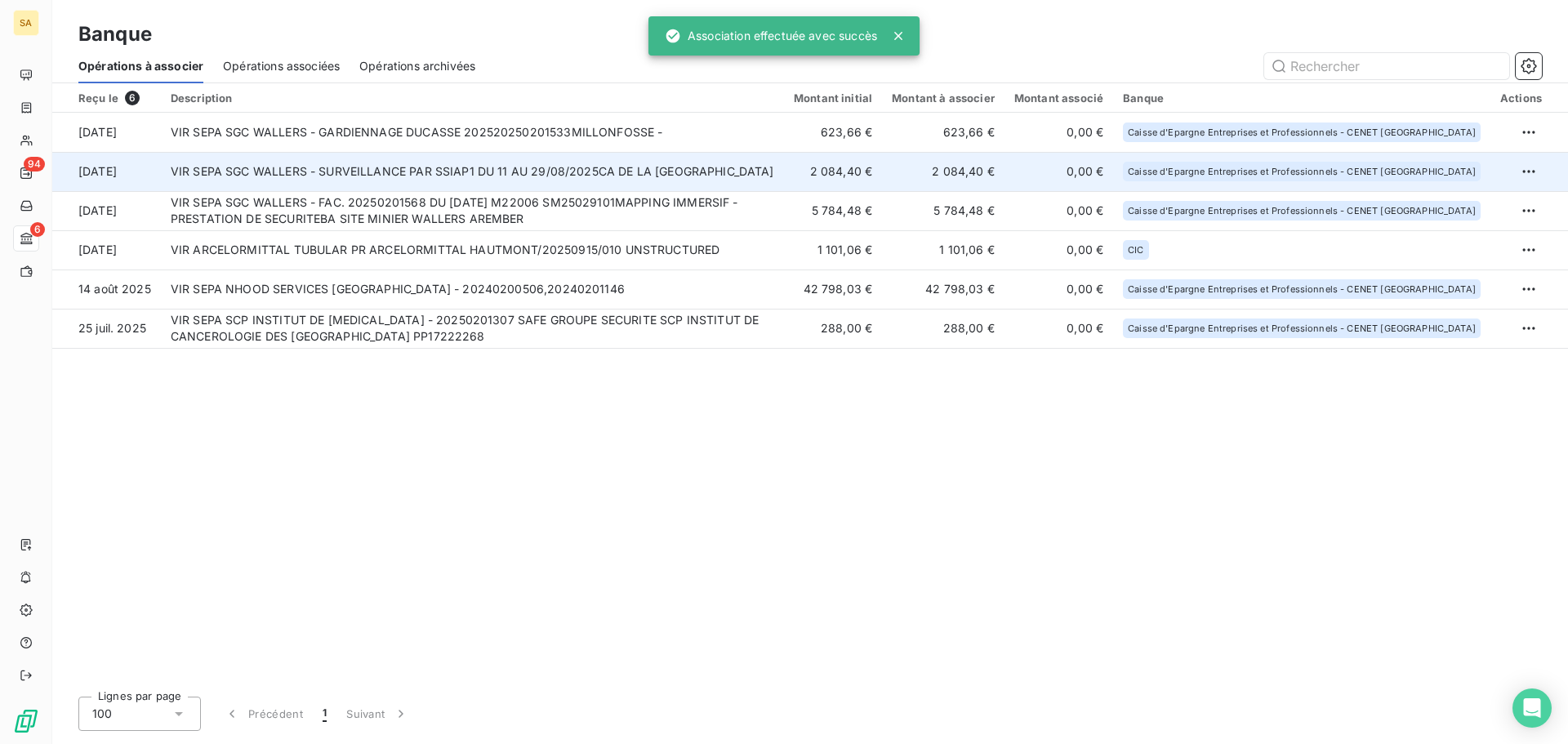
click at [460, 180] on td "VIR SEPA SGC WALLERS - SURVEILLANCE PAR SSIAP1 DU 11 AU 29/08/2025CA DE LA [GEO…" at bounding box center [473, 171] width 624 height 39
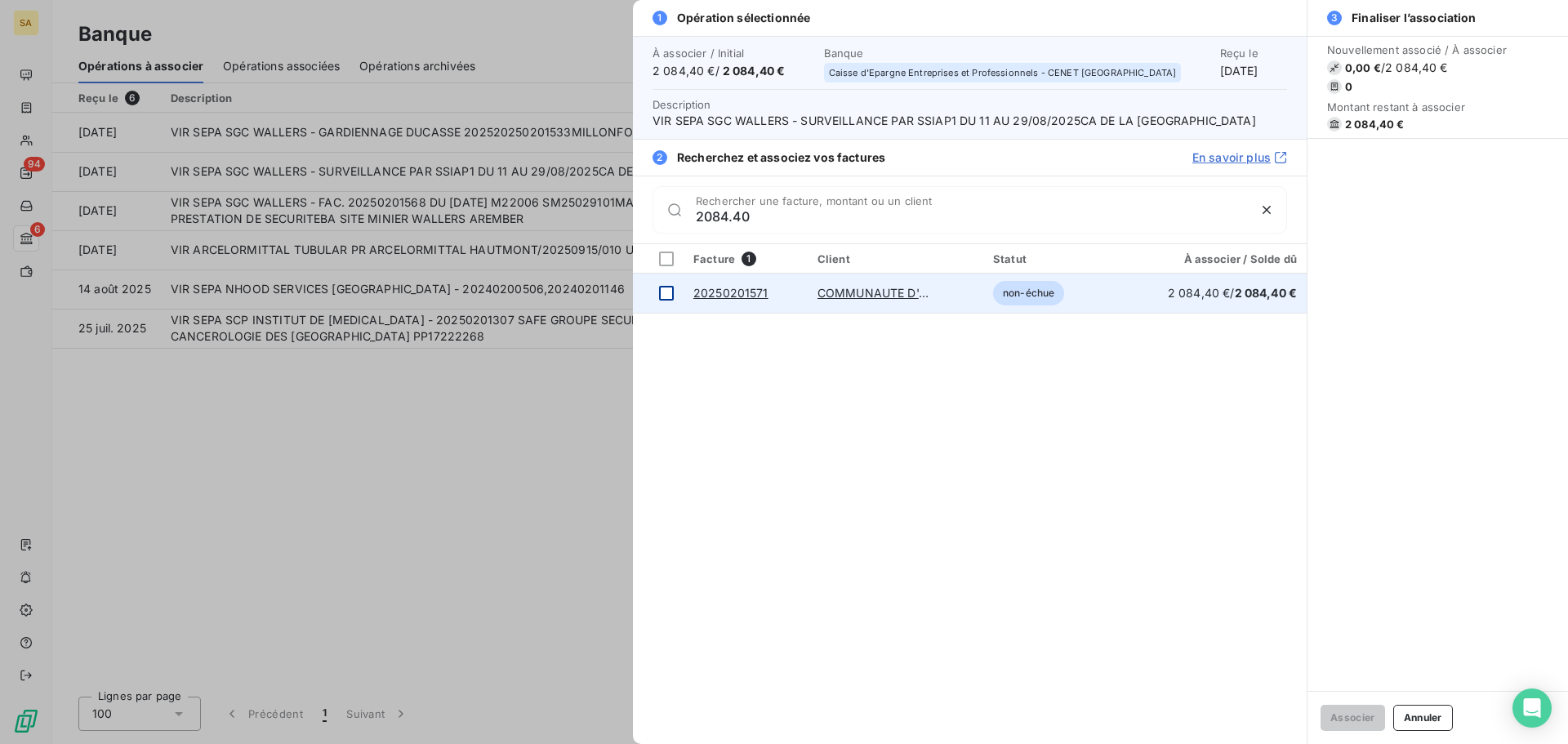
type input "2084.40"
click at [669, 292] on div at bounding box center [667, 293] width 15 height 15
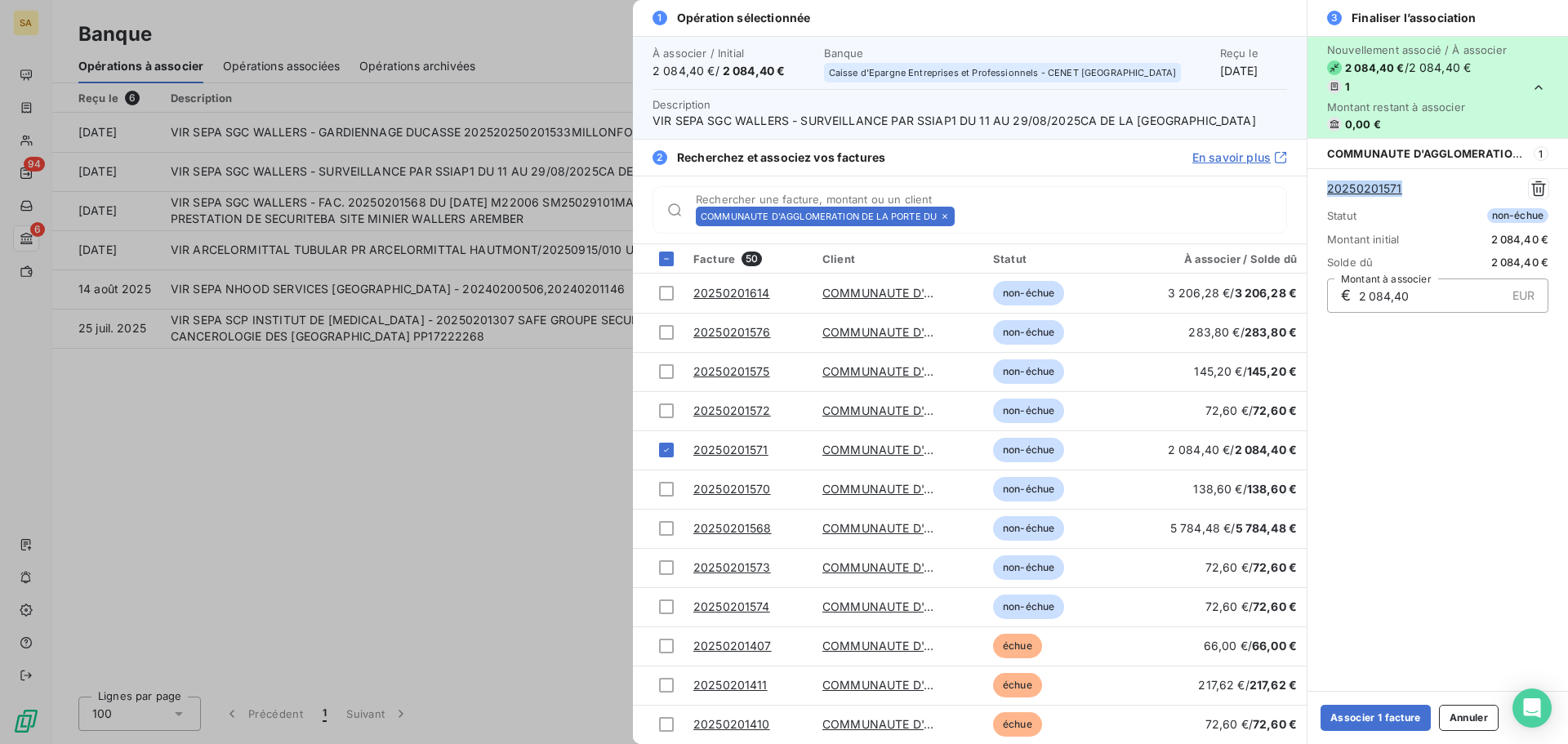
drag, startPoint x: 1424, startPoint y: 192, endPoint x: 1328, endPoint y: 197, distance: 96.1
click at [1328, 197] on div "20250201571" at bounding box center [1438, 188] width 221 height 19
copy link "20250201571"
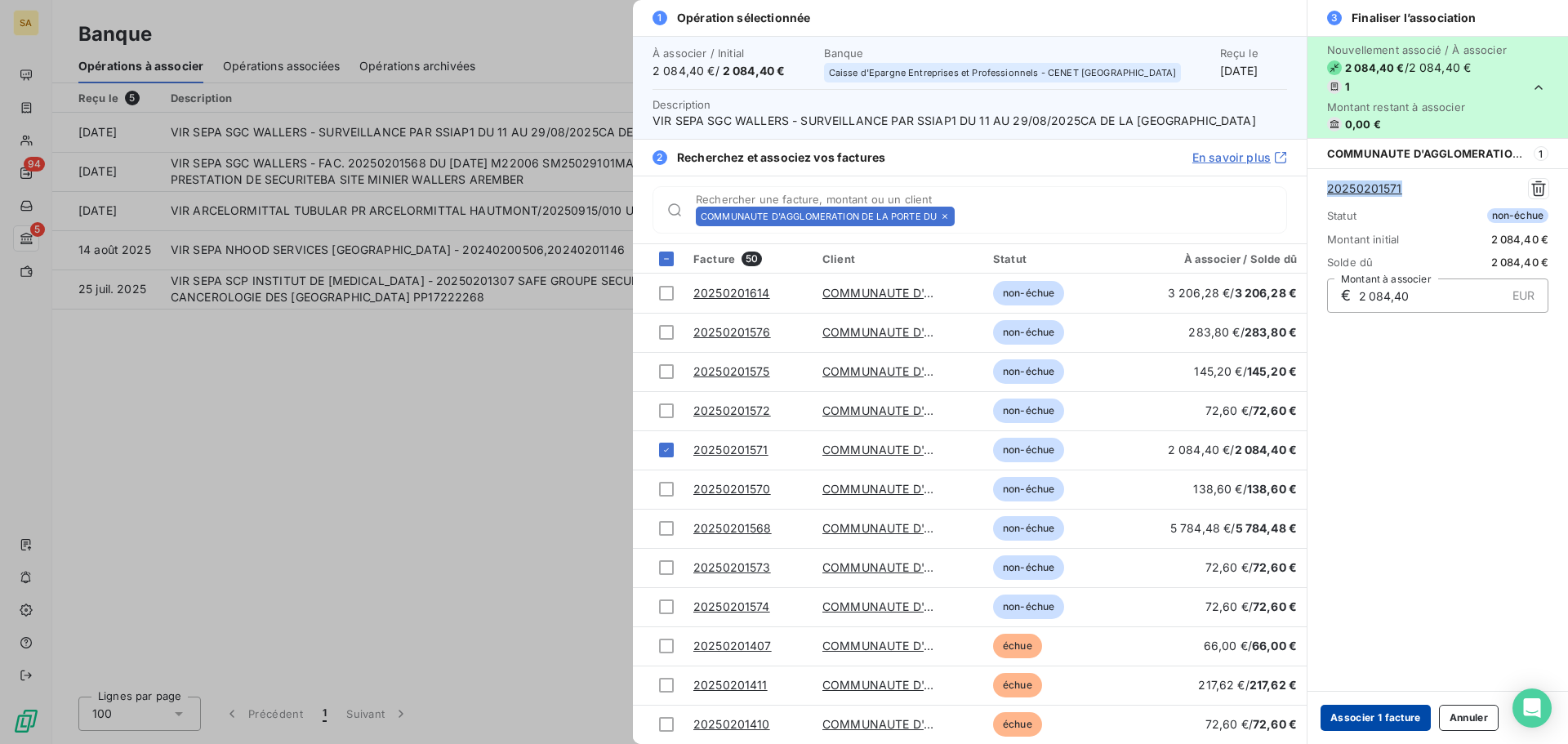
click at [1392, 714] on button "Associer 1 facture" at bounding box center [1375, 717] width 111 height 27
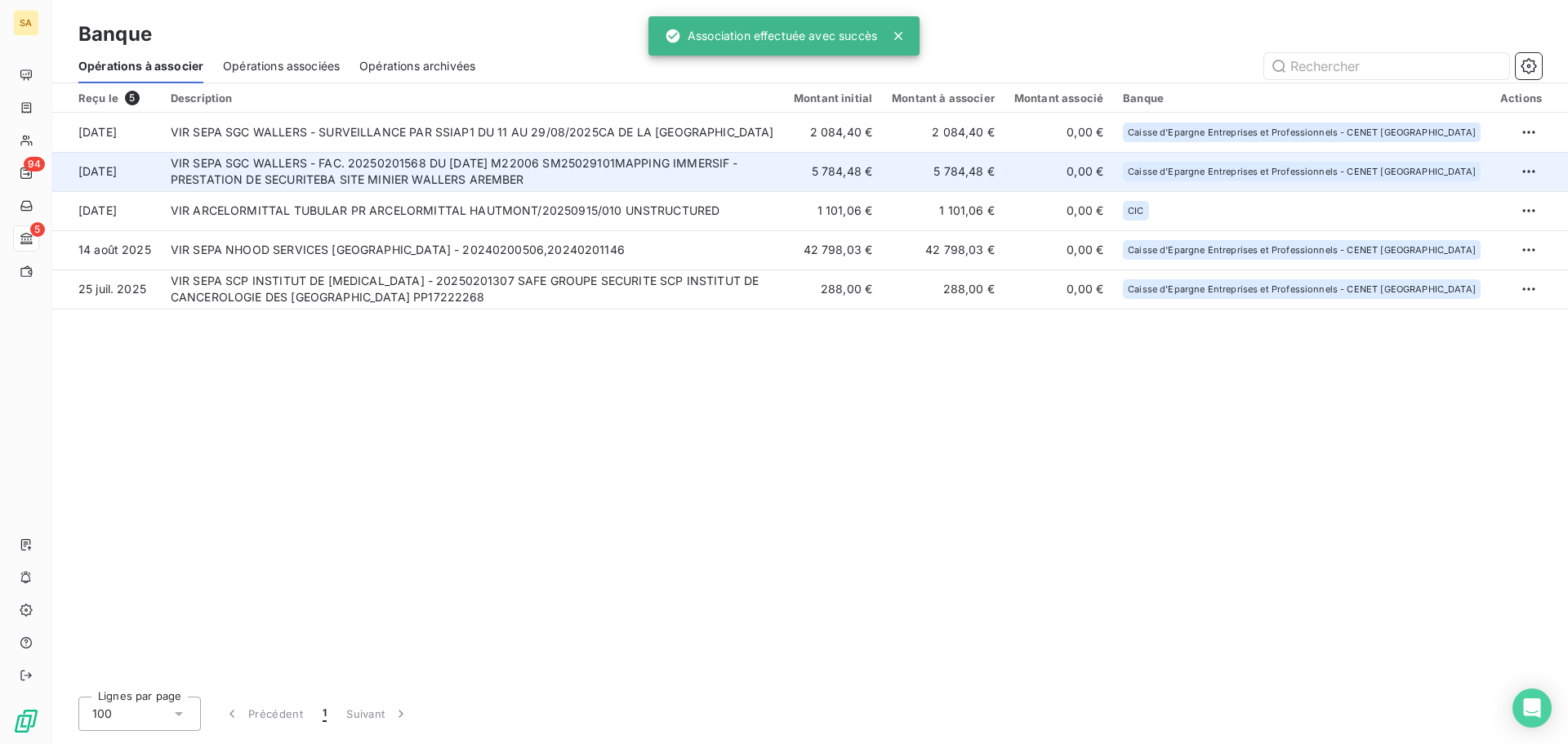
click at [241, 172] on td "VIR SEPA SGC WALLERS - FAC. 20250201568 DU [DATE] M22006 SM25029101MAPPING IMME…" at bounding box center [473, 171] width 624 height 39
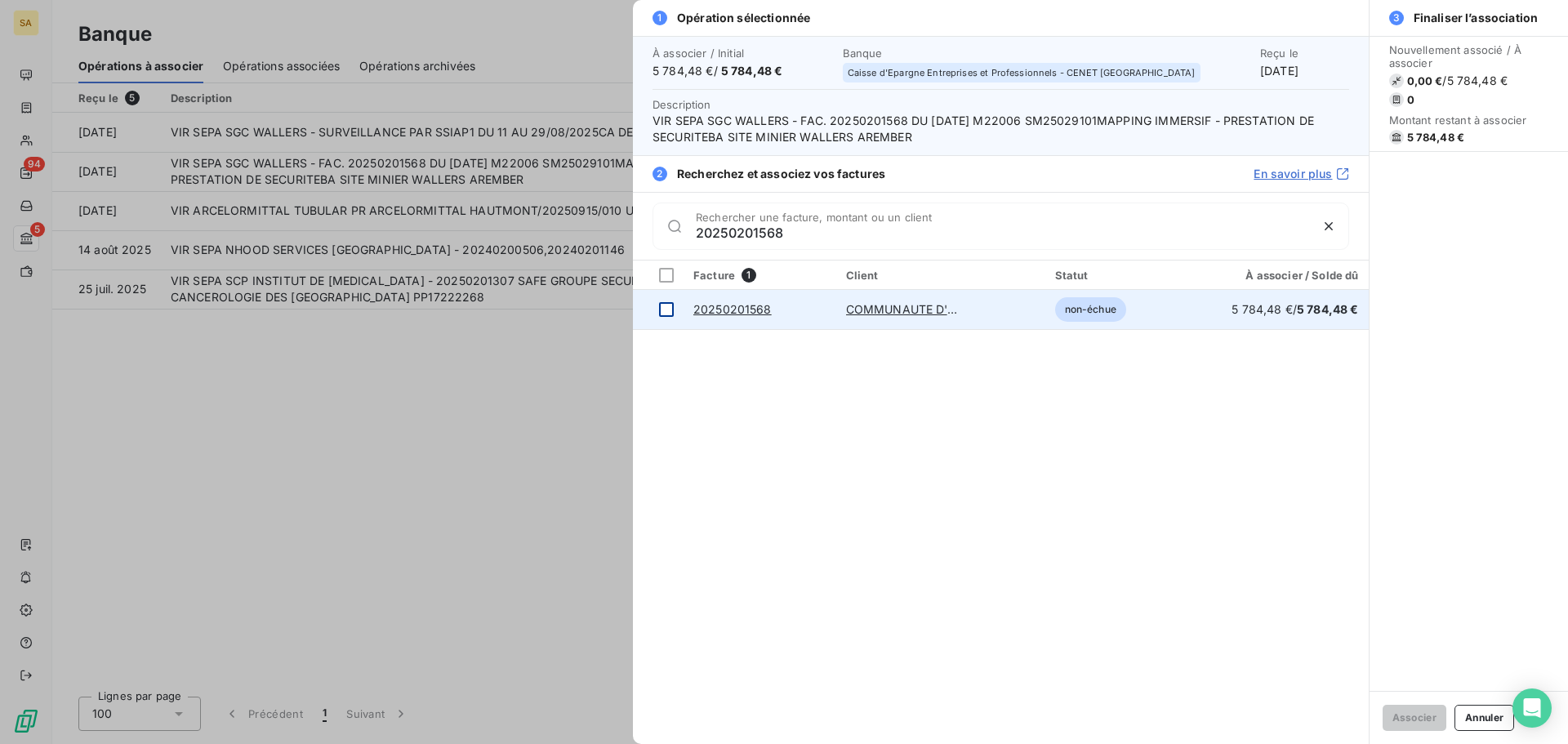
type input "20250201568"
click at [663, 310] on div at bounding box center [667, 310] width 15 height 15
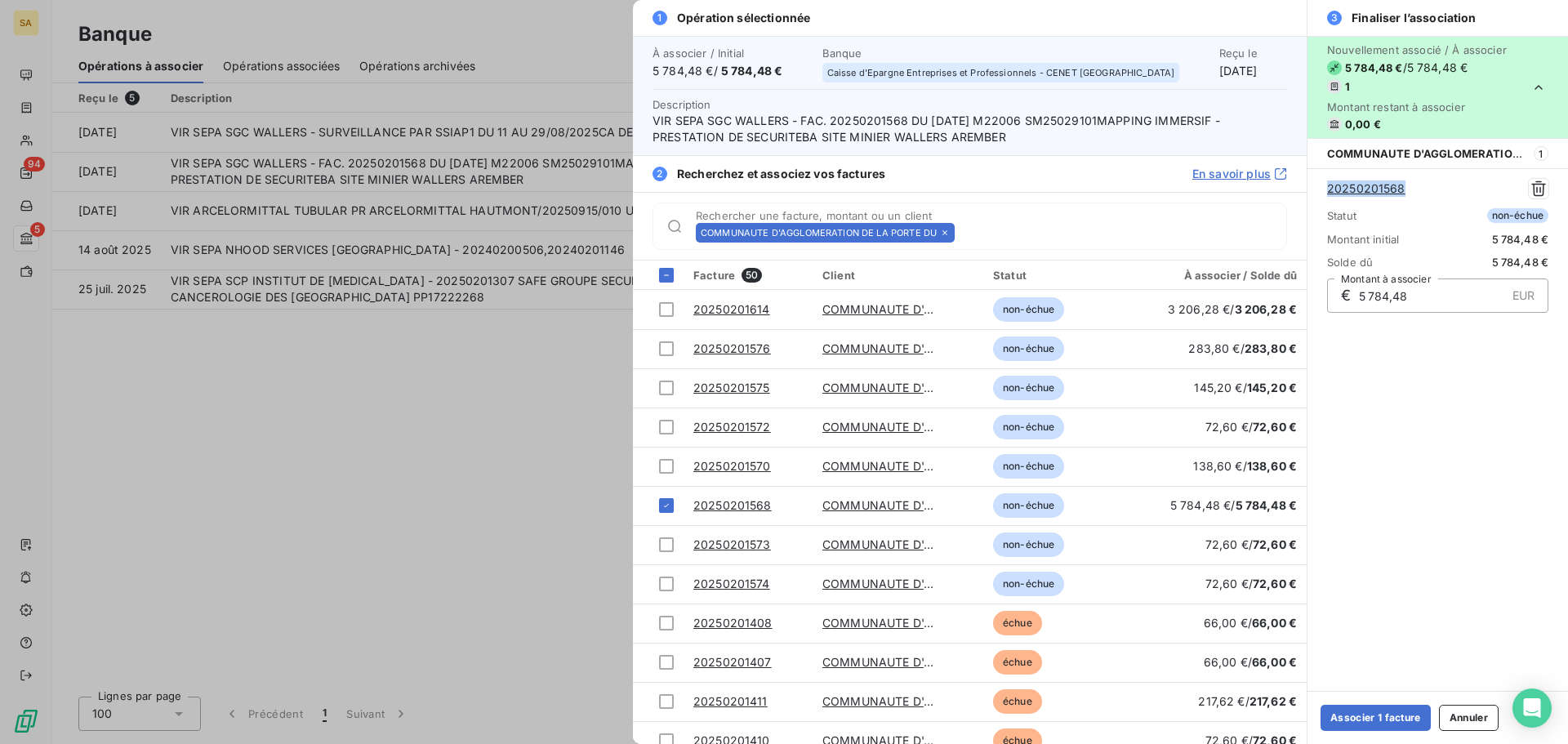
drag, startPoint x: 1448, startPoint y: 191, endPoint x: 1327, endPoint y: 193, distance: 121.0
click at [1327, 193] on div "20250201568 Statut non-échue Montant initial 5 784,48 € Solde dû 5 784,48 € € 5…" at bounding box center [1437, 245] width 261 height 154
copy link "20250201568"
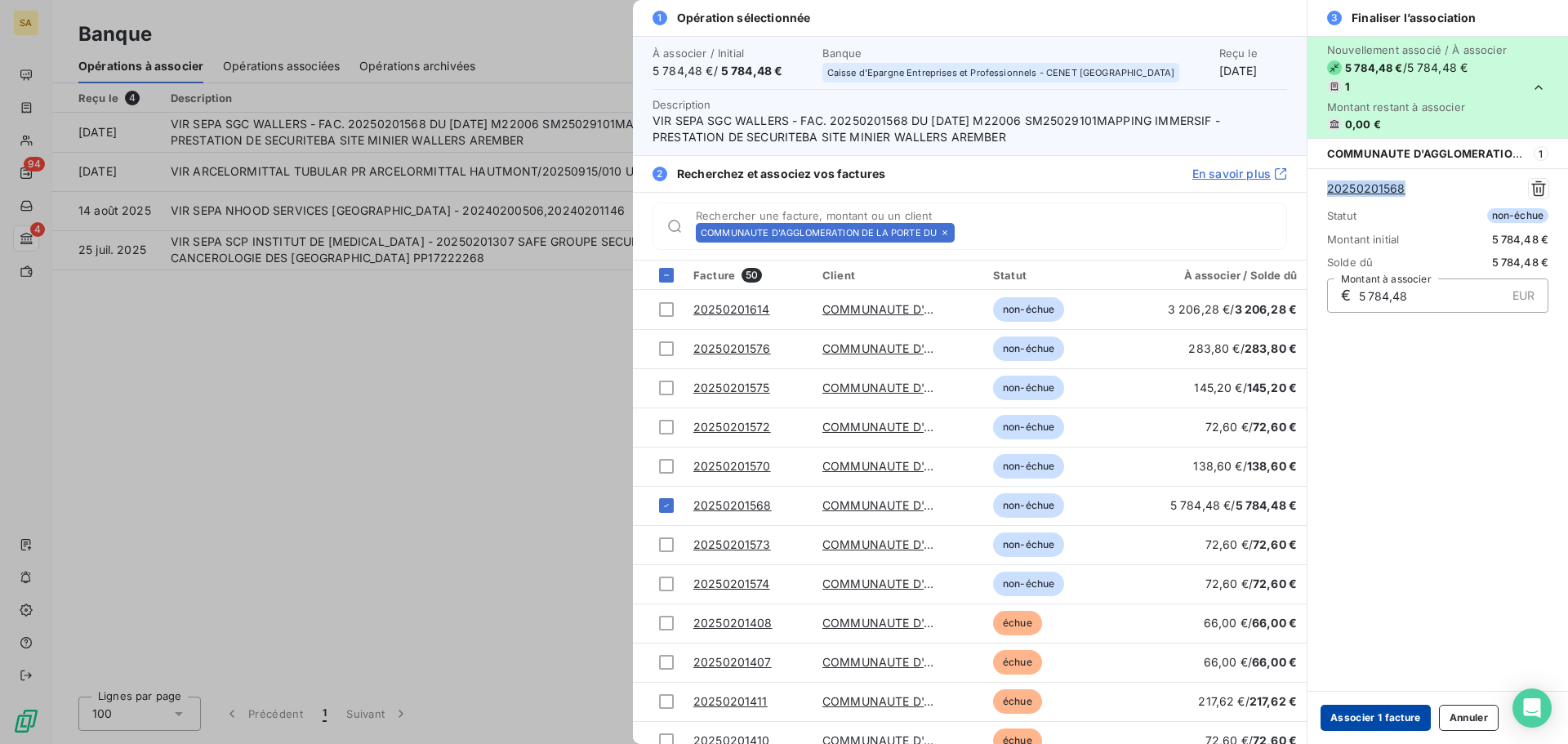
click at [1406, 723] on button "Associer 1 facture" at bounding box center [1375, 717] width 111 height 27
